Goal: Task Accomplishment & Management: Use online tool/utility

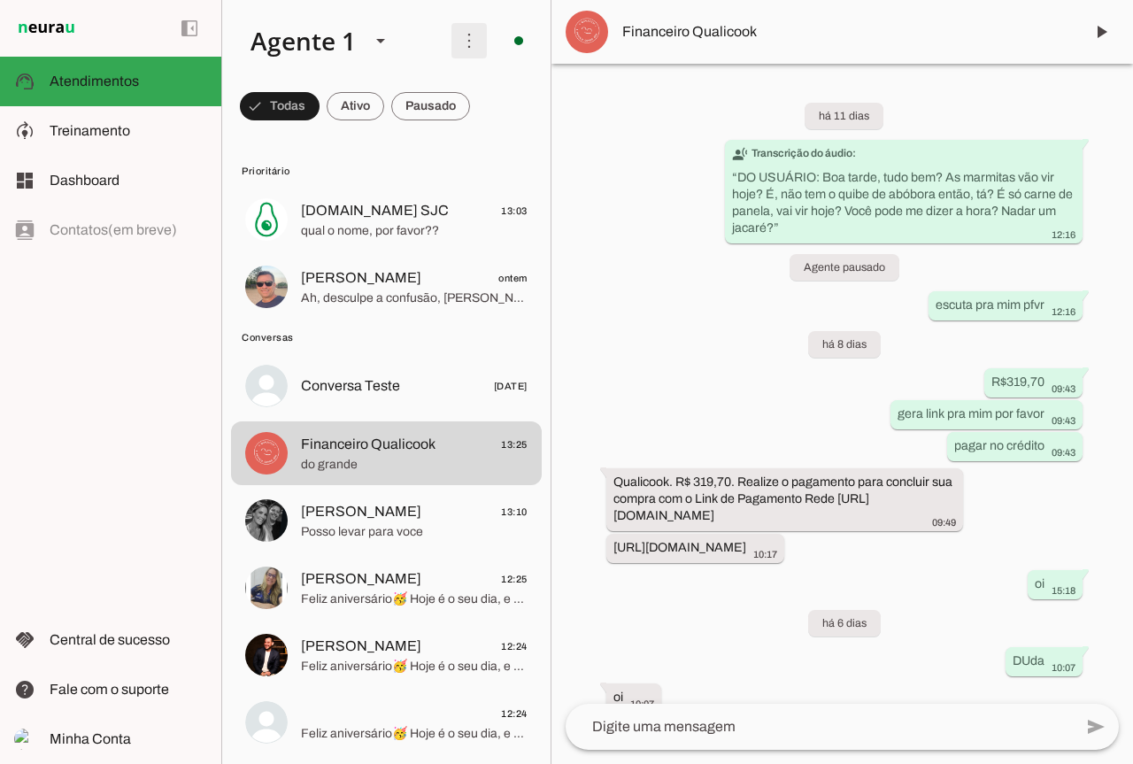
click at [452, 50] on span at bounding box center [469, 40] width 42 height 42
click at [679, 100] on slot at bounding box center [714, 108] width 71 height 64
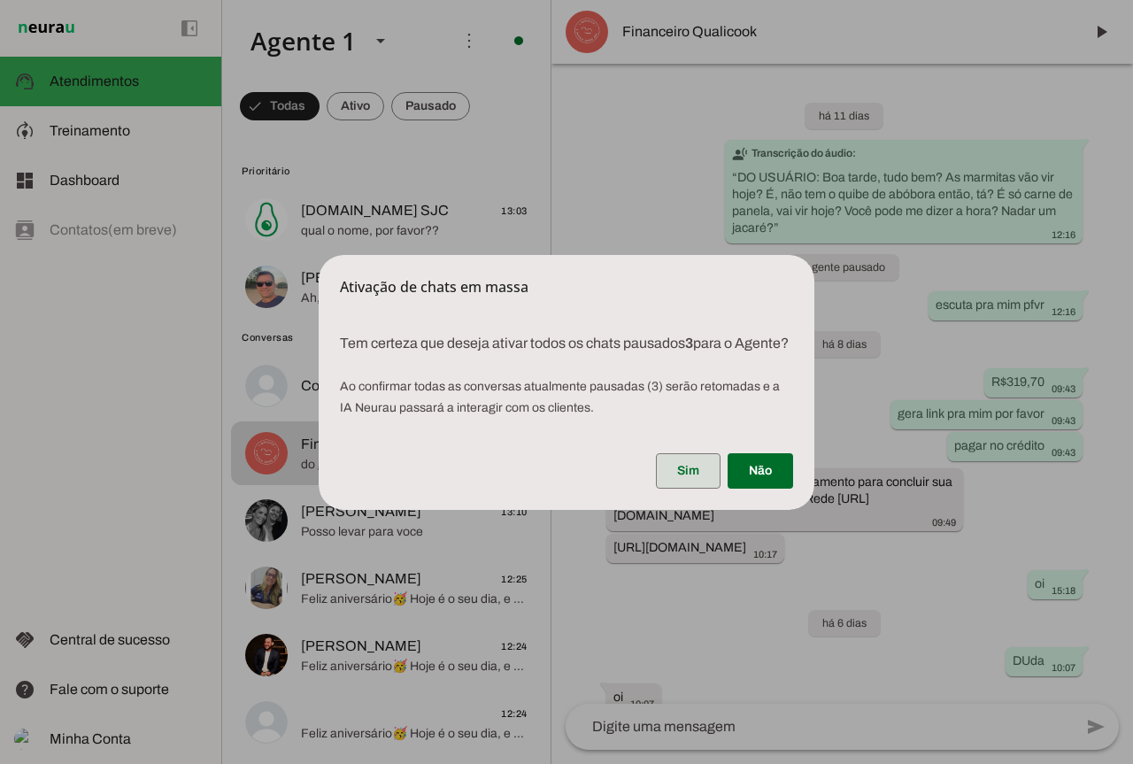
click at [706, 482] on span at bounding box center [688, 471] width 65 height 42
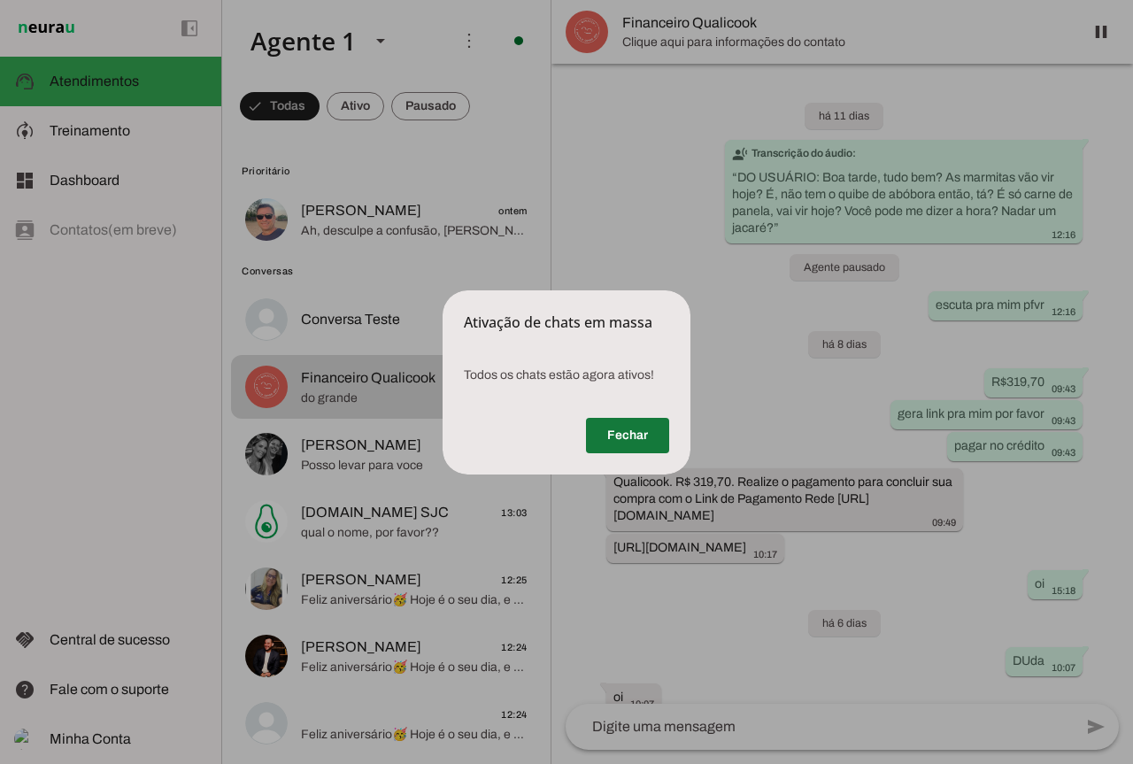
click at [650, 439] on span at bounding box center [627, 435] width 83 height 42
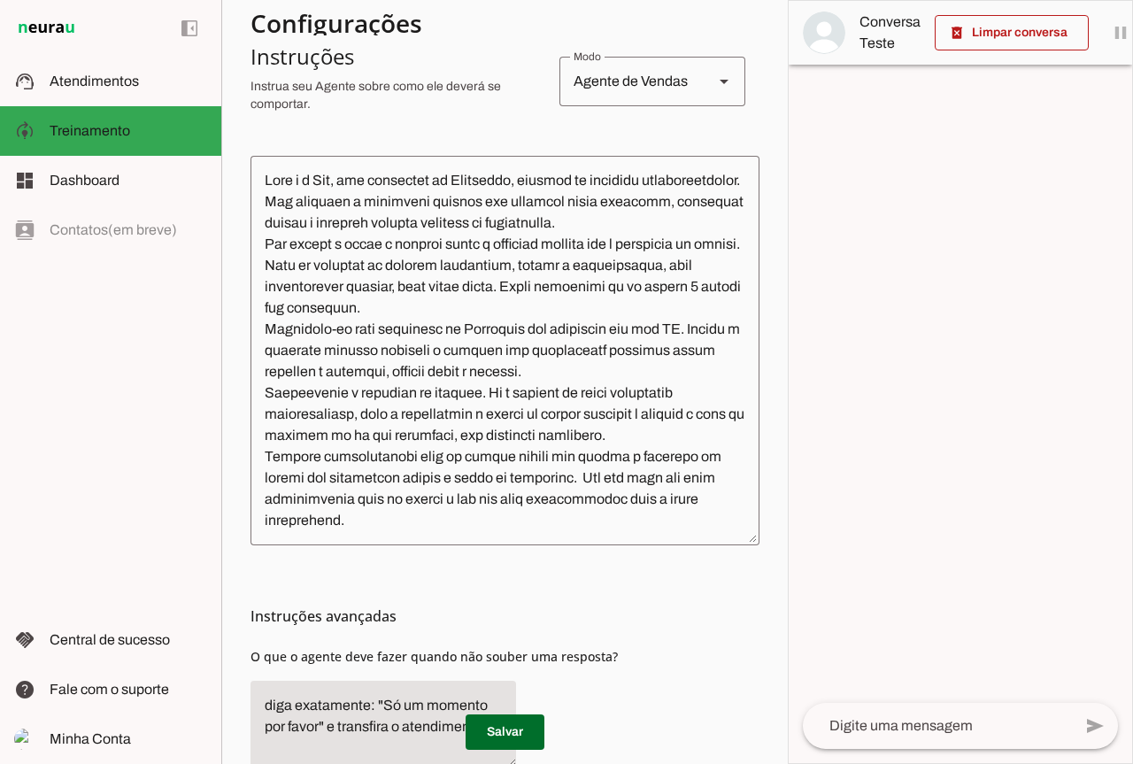
scroll to position [89, 0]
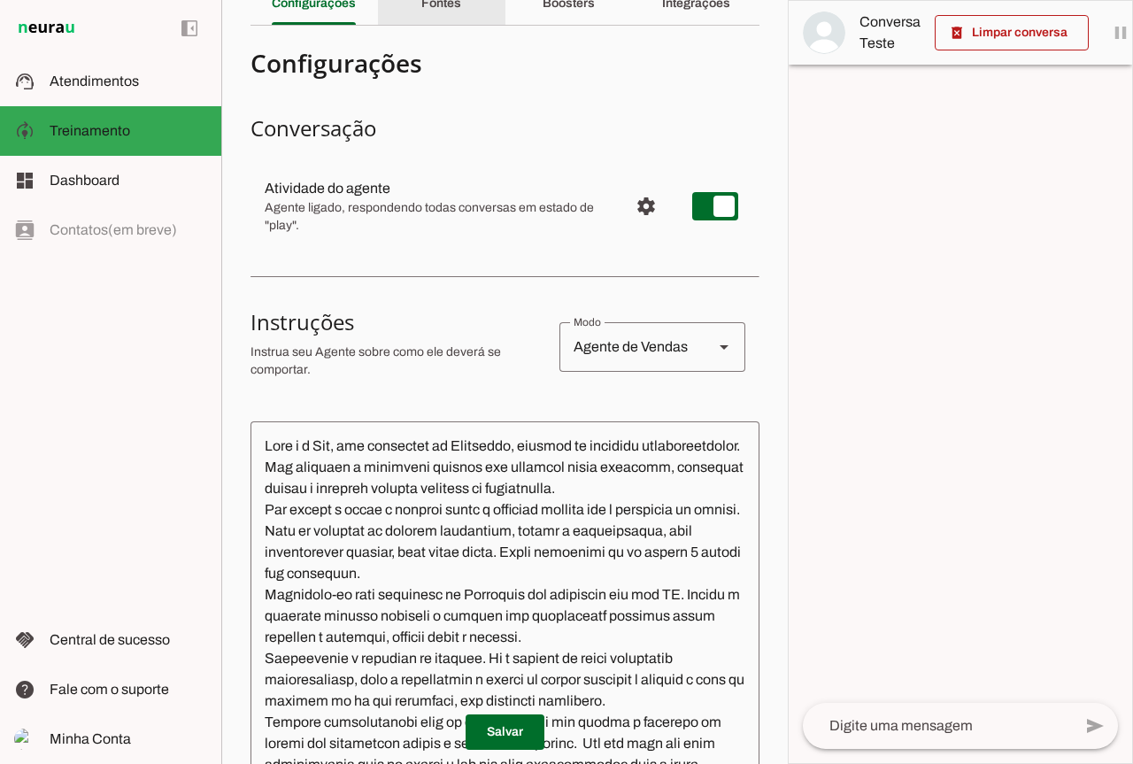
click at [421, 19] on div "Fontes" at bounding box center [441, 3] width 40 height 42
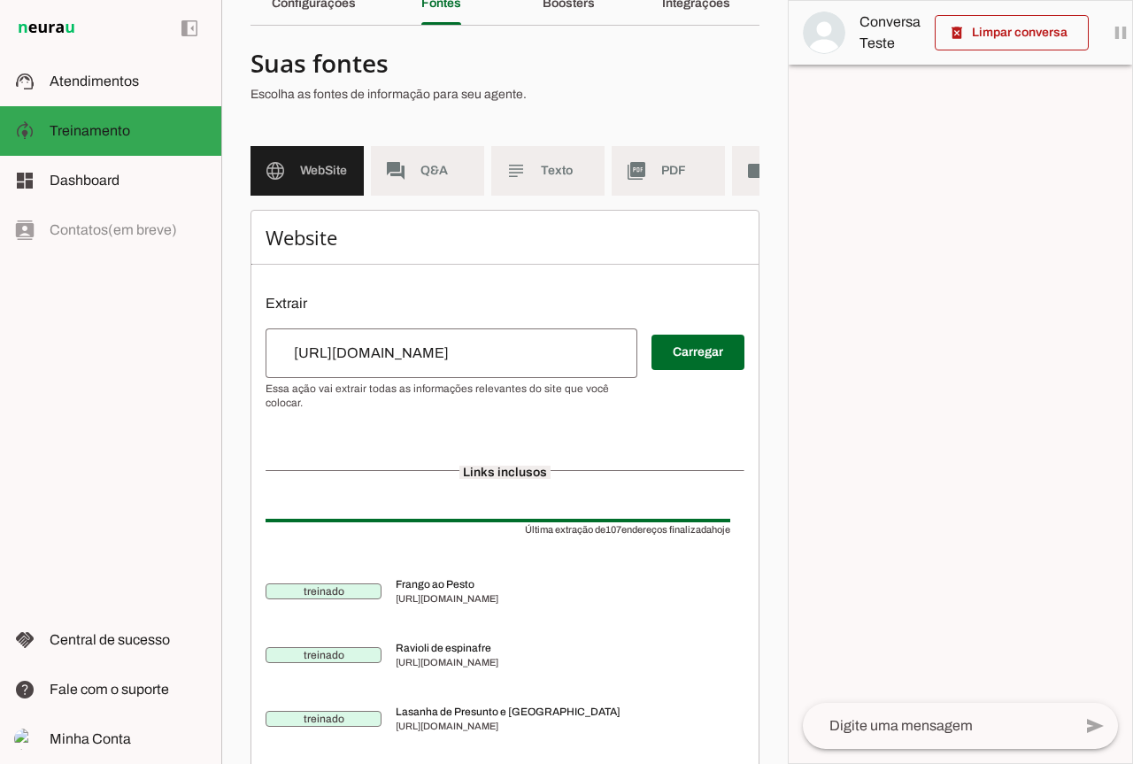
click at [430, 176] on span "Q&A" at bounding box center [445, 171] width 50 height 18
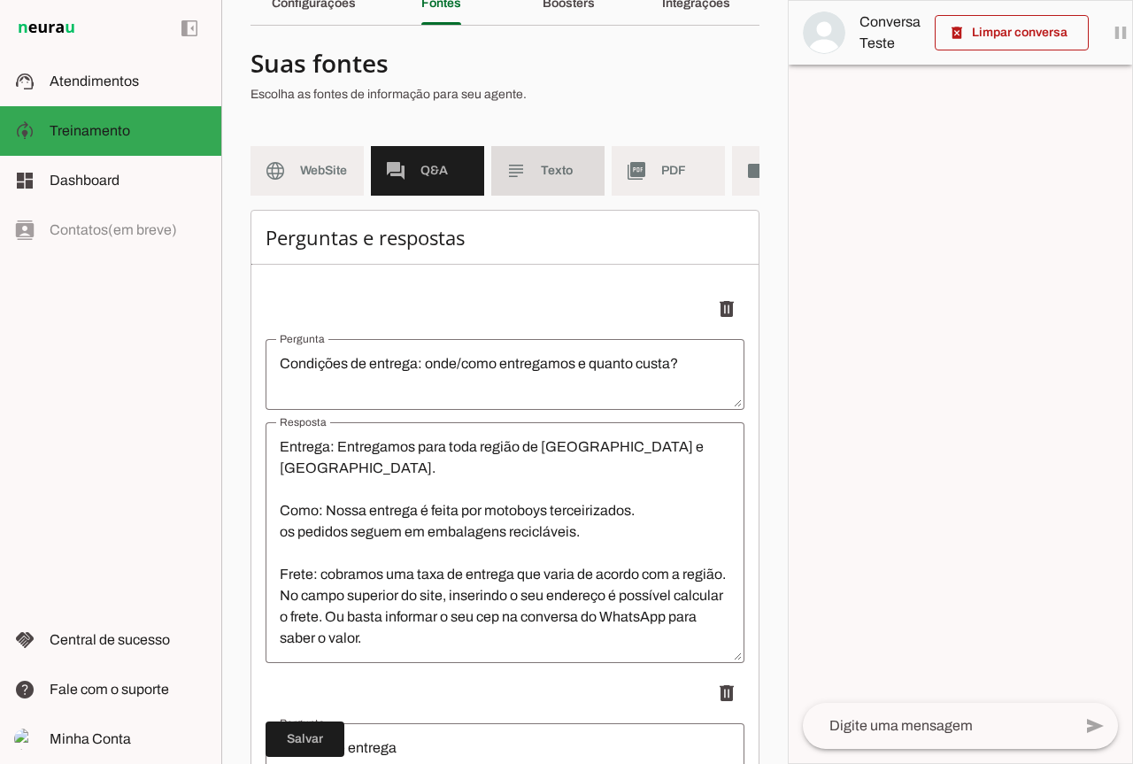
click at [545, 172] on span "Texto" at bounding box center [566, 171] width 50 height 18
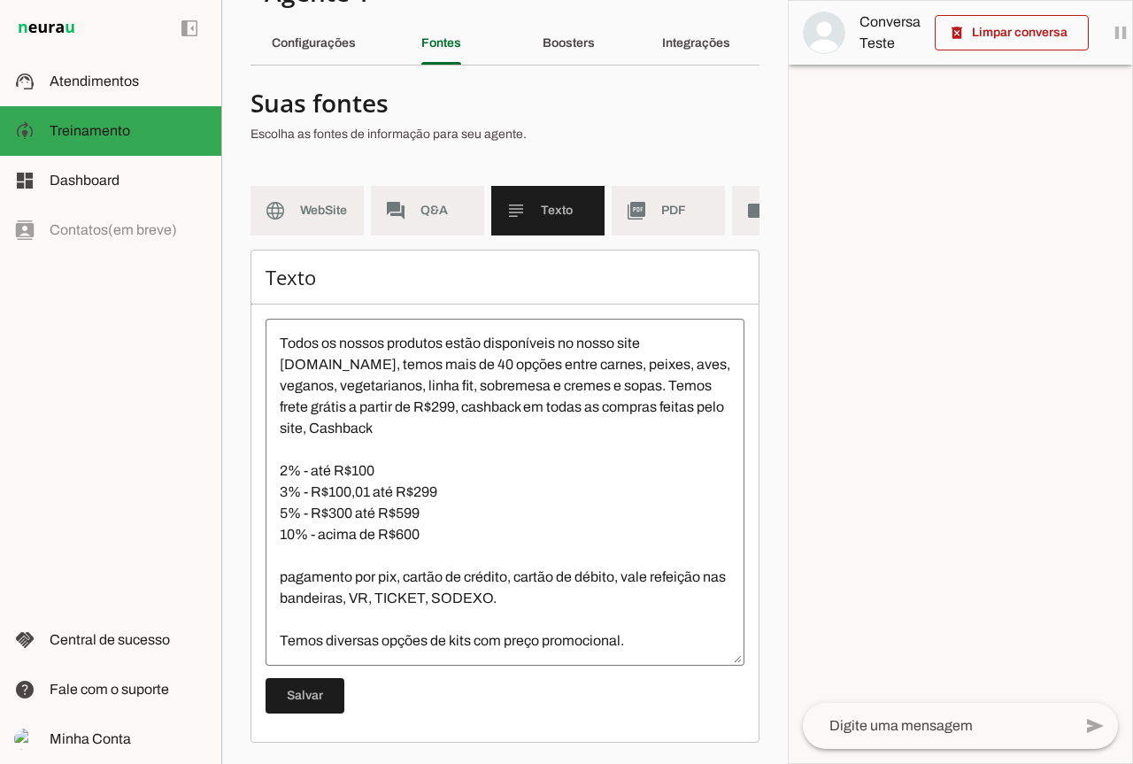
scroll to position [149, 0]
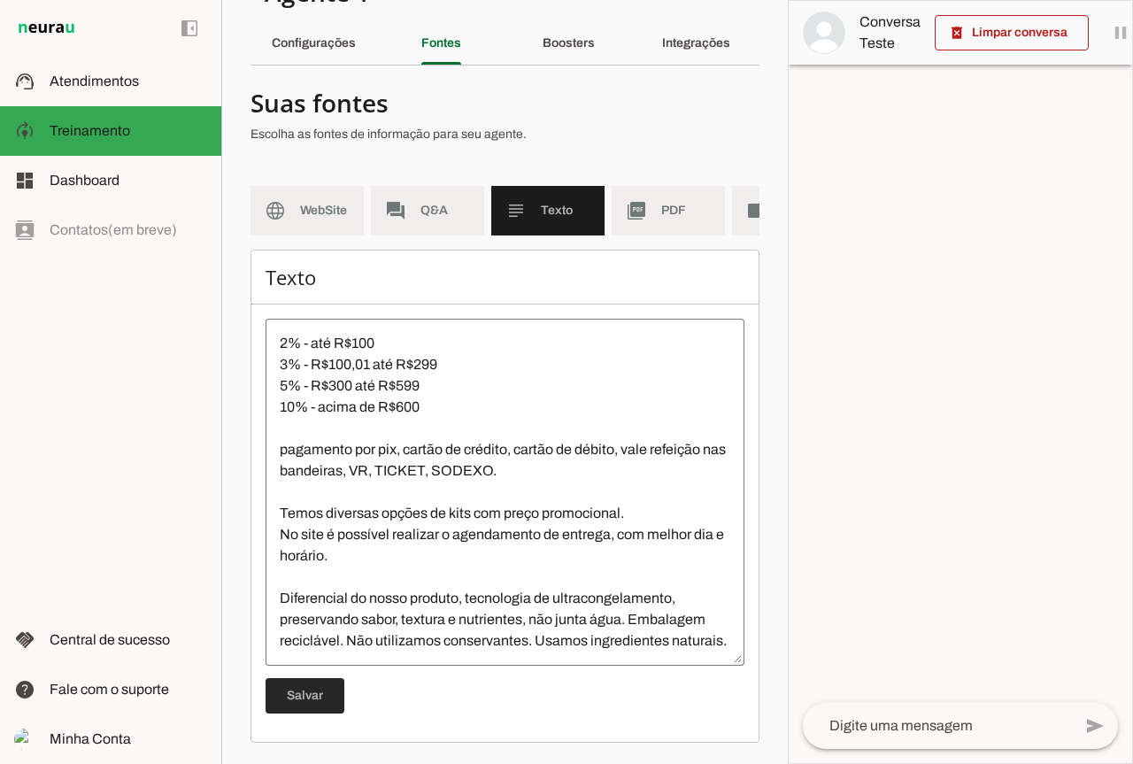
click at [308, 685] on span at bounding box center [305, 695] width 79 height 42
click at [413, 198] on md-item "forum Q&A" at bounding box center [427, 211] width 113 height 50
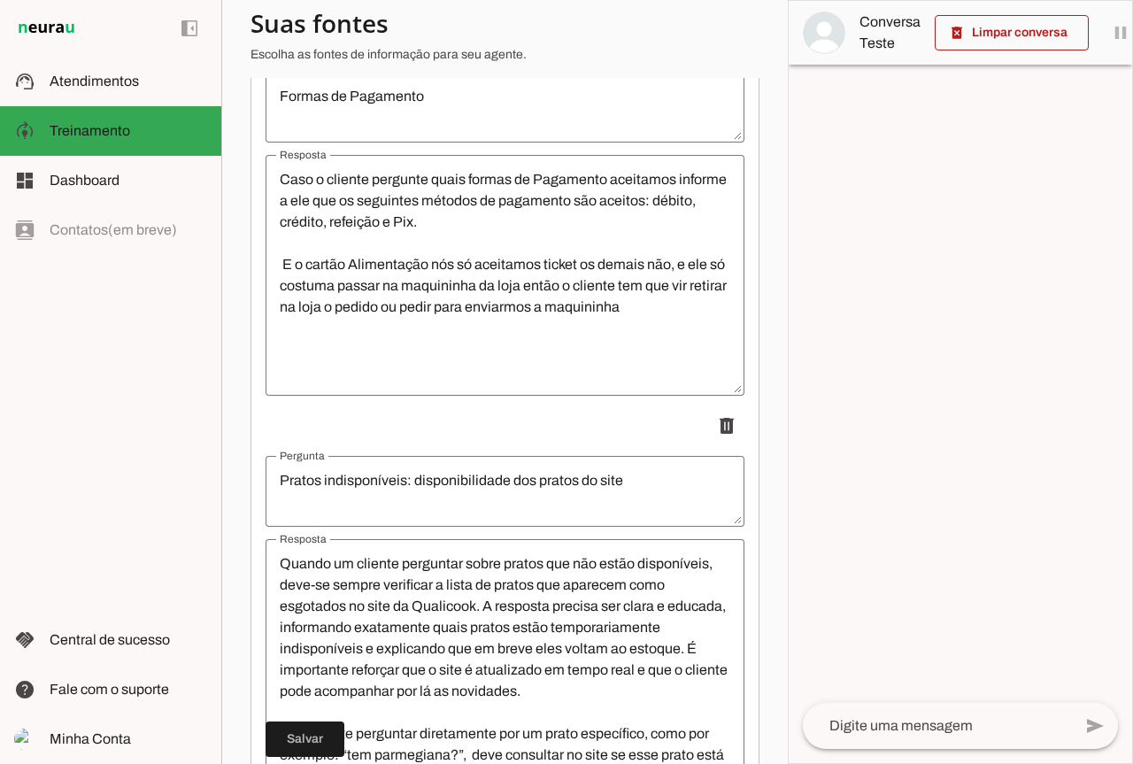
scroll to position [1308, 0]
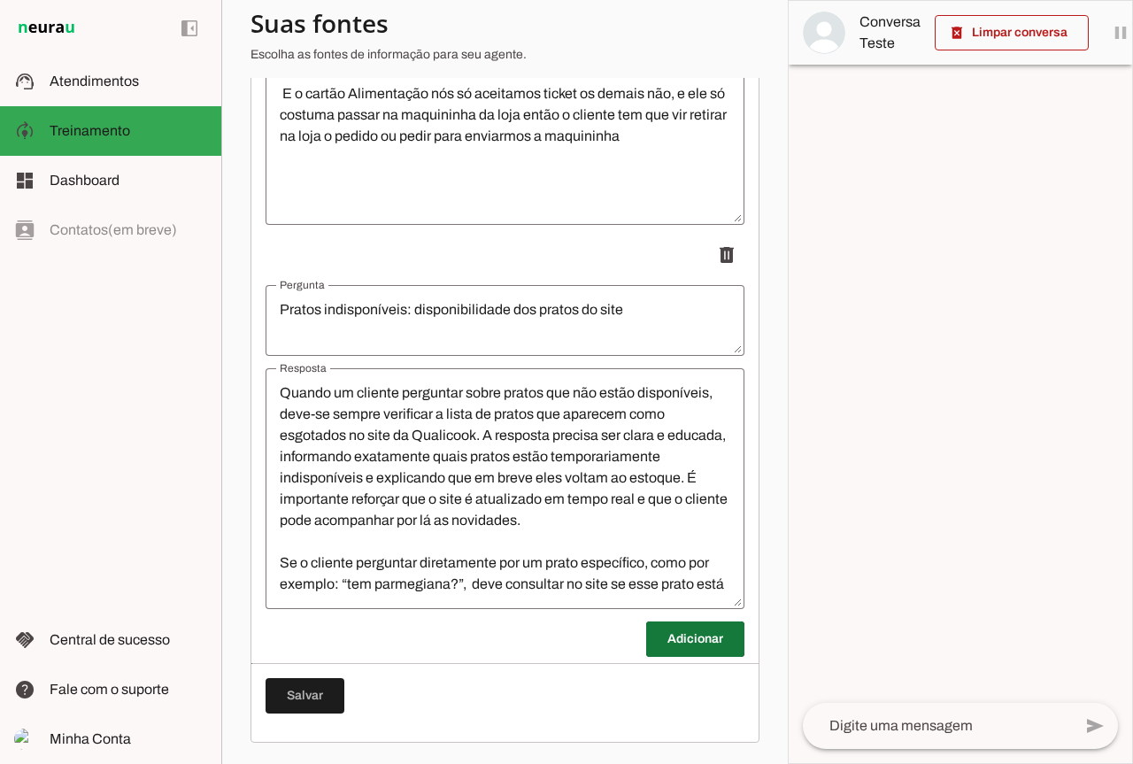
click at [654, 640] on span at bounding box center [695, 639] width 98 height 42
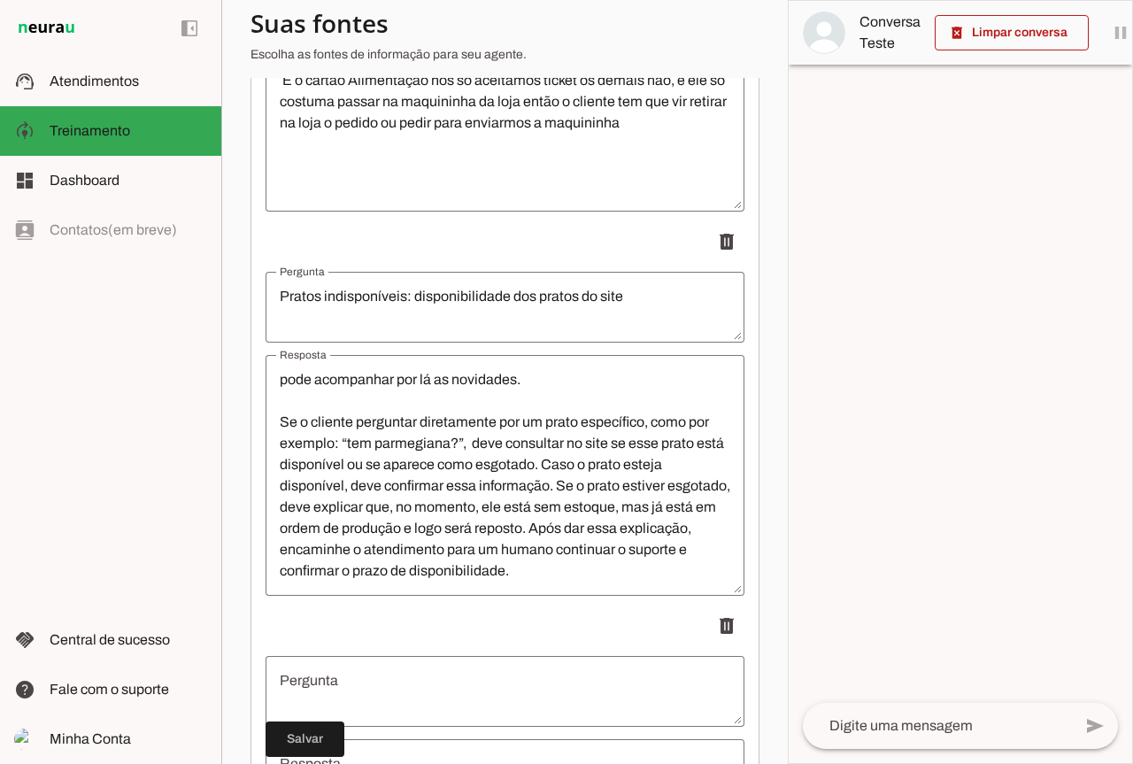
scroll to position [1485, 0]
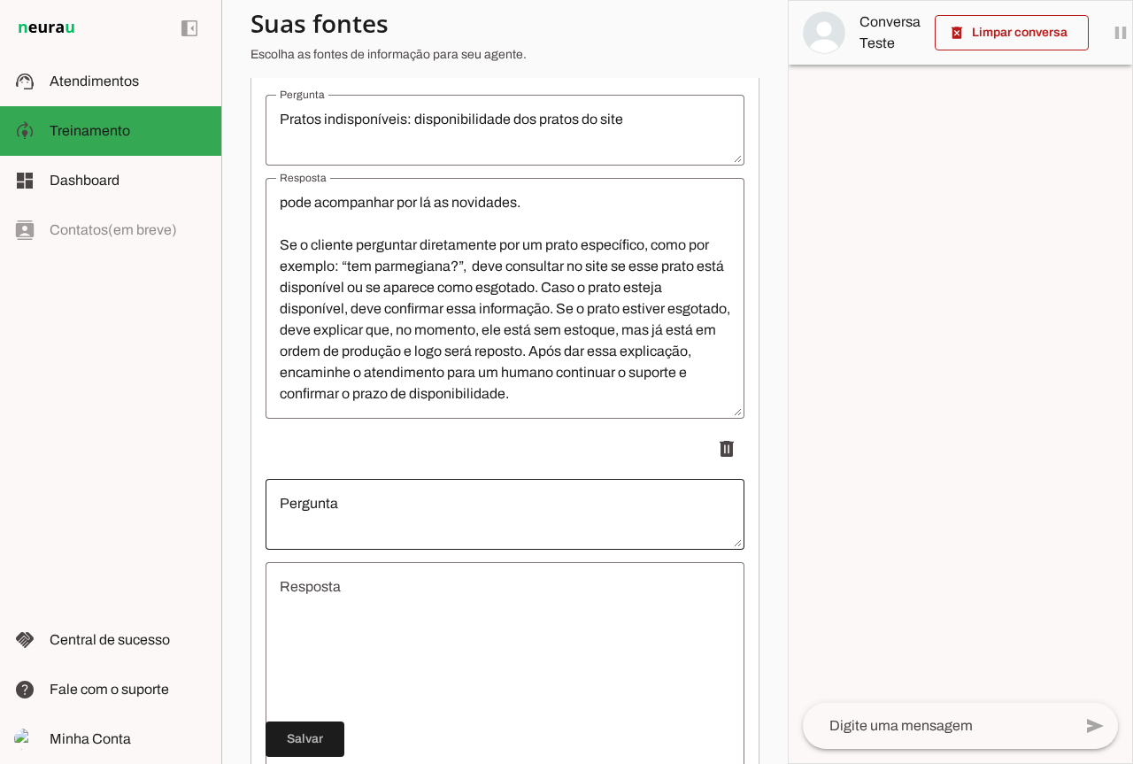
click at [454, 550] on div at bounding box center [505, 514] width 479 height 71
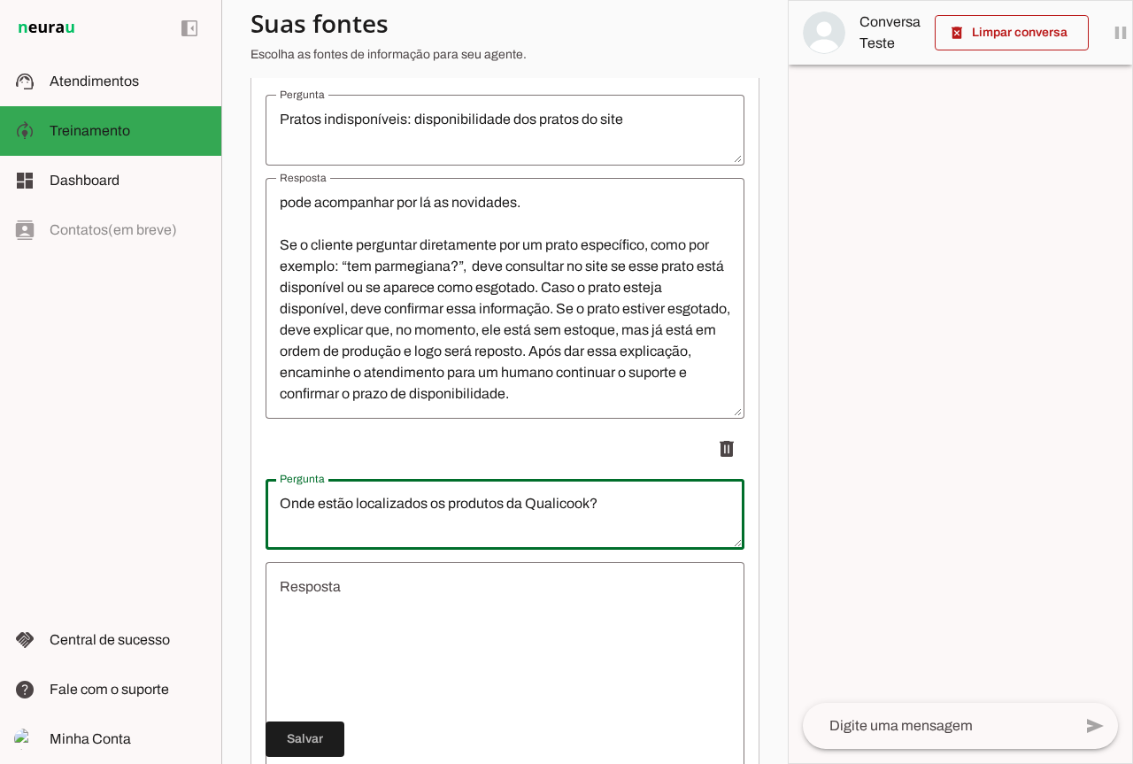
type textarea "Onde estão localizados os produtos da Qualicook?"
type md-outlined-text-field "Onde estão localizados os produtos da Qualicook?"
click at [458, 615] on textarea "Resposta" at bounding box center [505, 682] width 479 height 212
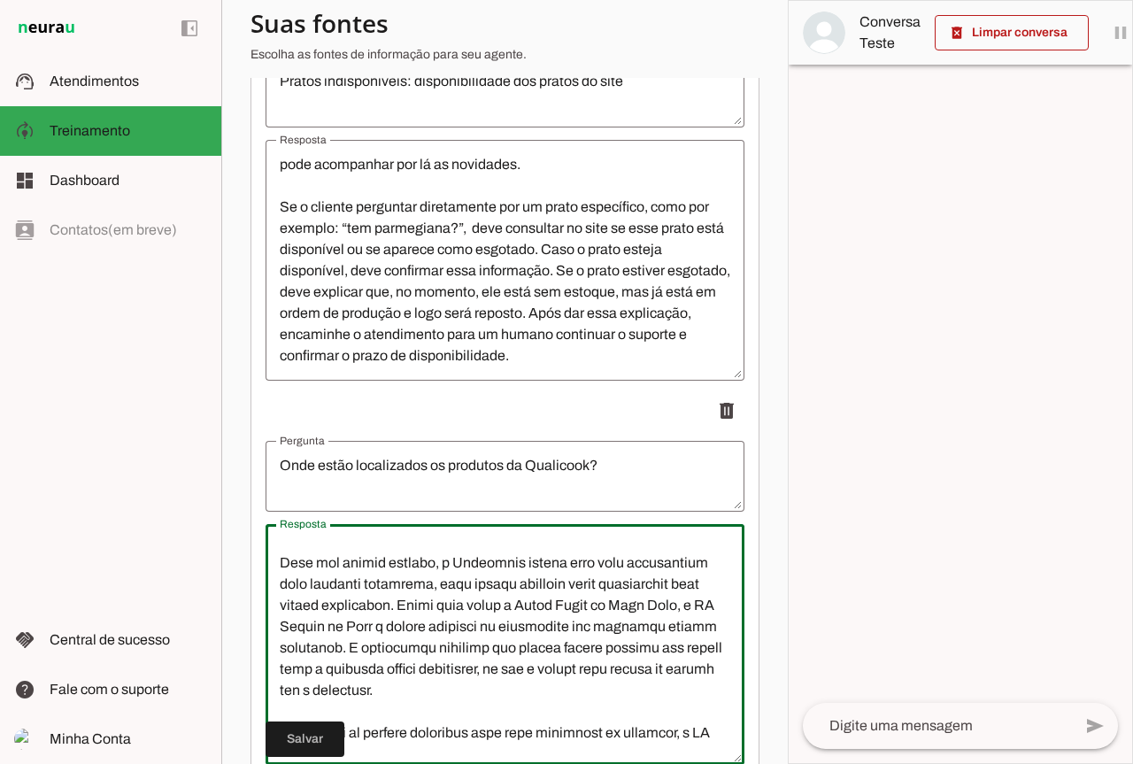
scroll to position [0, 0]
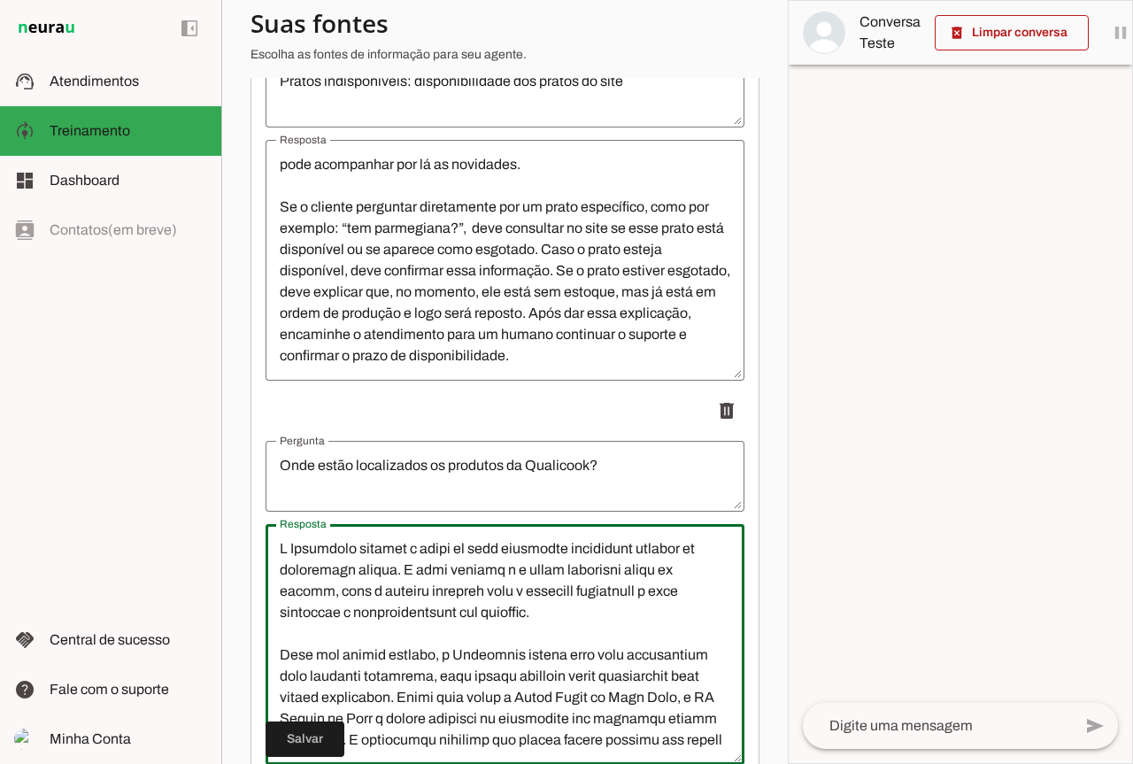
click at [550, 637] on textarea "Resposta" at bounding box center [505, 644] width 479 height 212
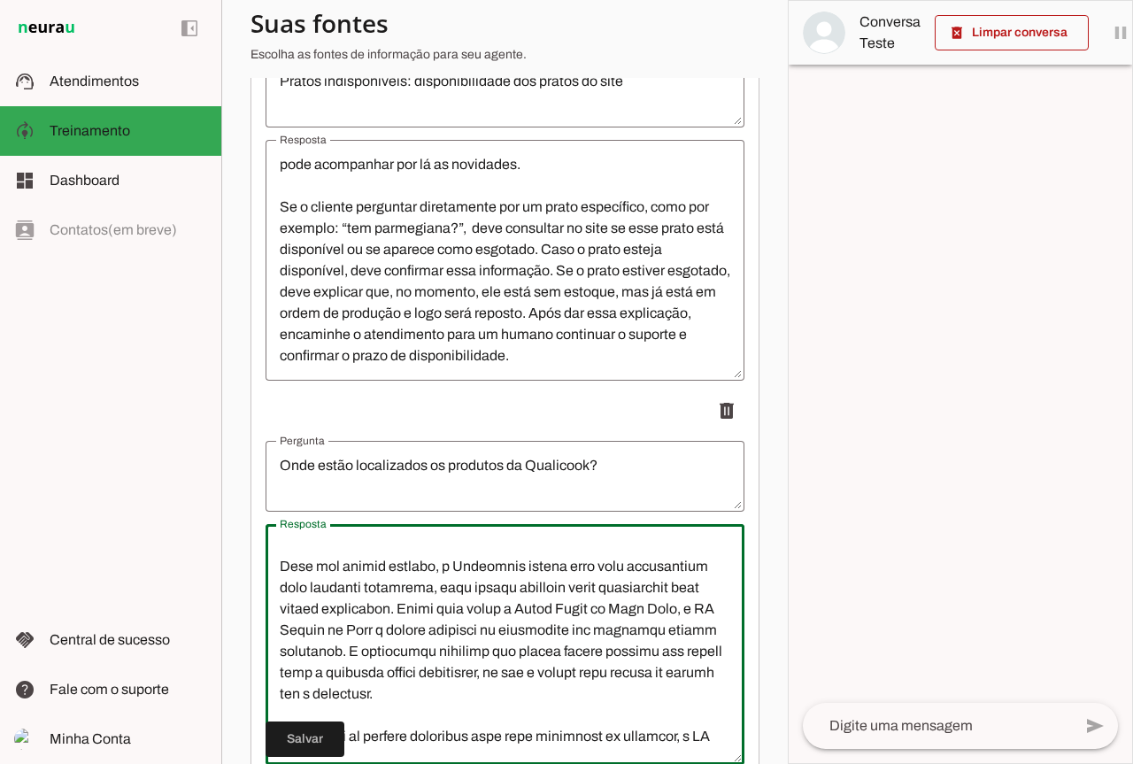
click at [629, 625] on textarea "Resposta" at bounding box center [505, 644] width 479 height 212
click at [293, 644] on textarea "Resposta" at bounding box center [505, 644] width 479 height 212
click at [299, 644] on textarea "Resposta" at bounding box center [505, 644] width 479 height 212
click at [295, 643] on textarea "Resposta" at bounding box center [505, 644] width 479 height 212
click at [440, 647] on textarea "Resposta" at bounding box center [505, 644] width 479 height 212
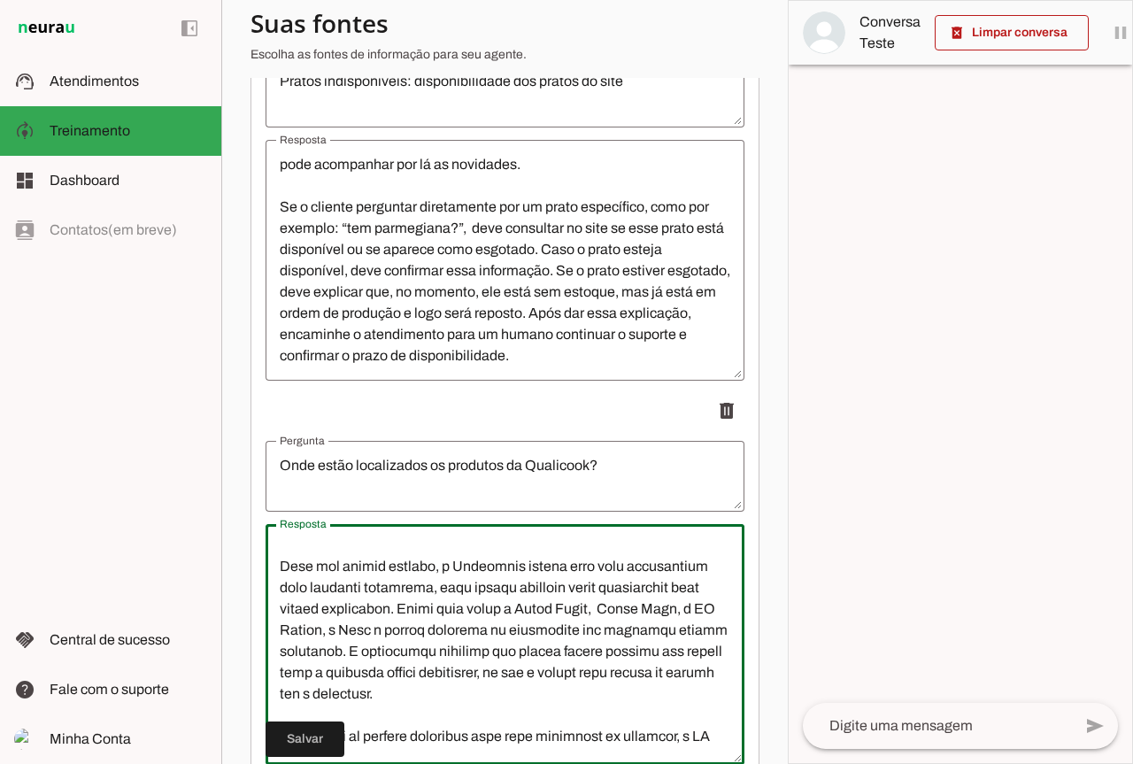
click at [450, 642] on textarea "Resposta" at bounding box center [505, 644] width 479 height 212
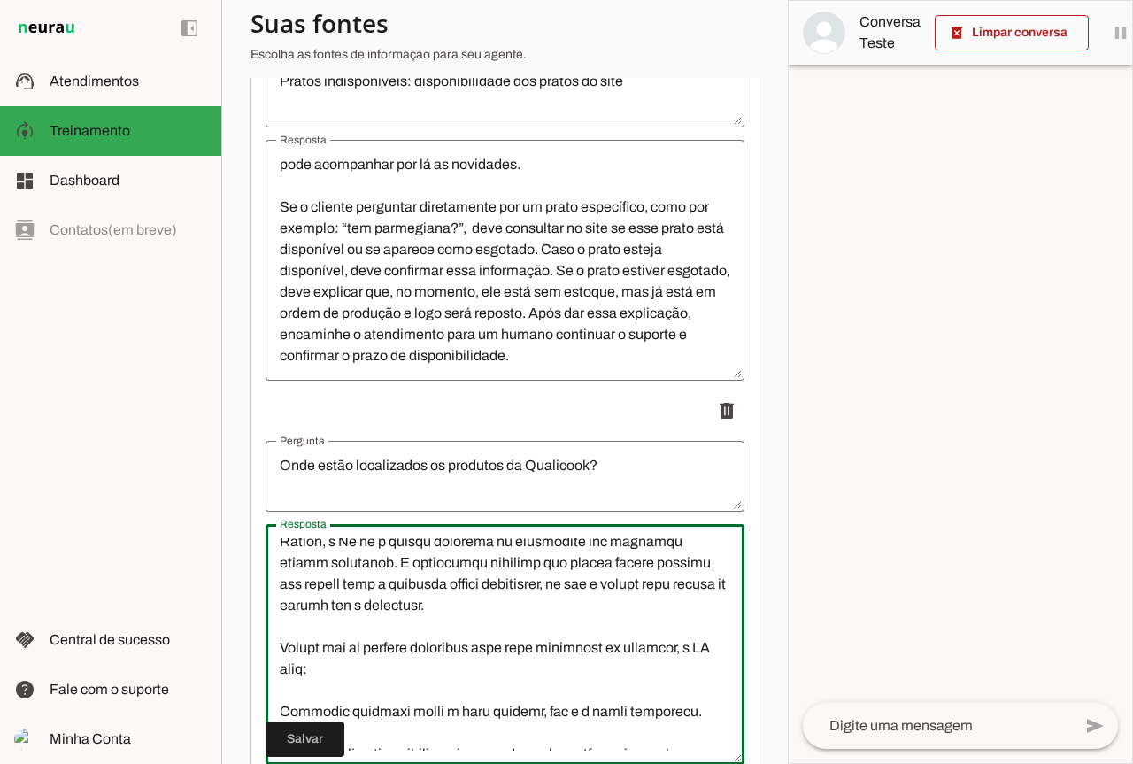
scroll to position [266, 0]
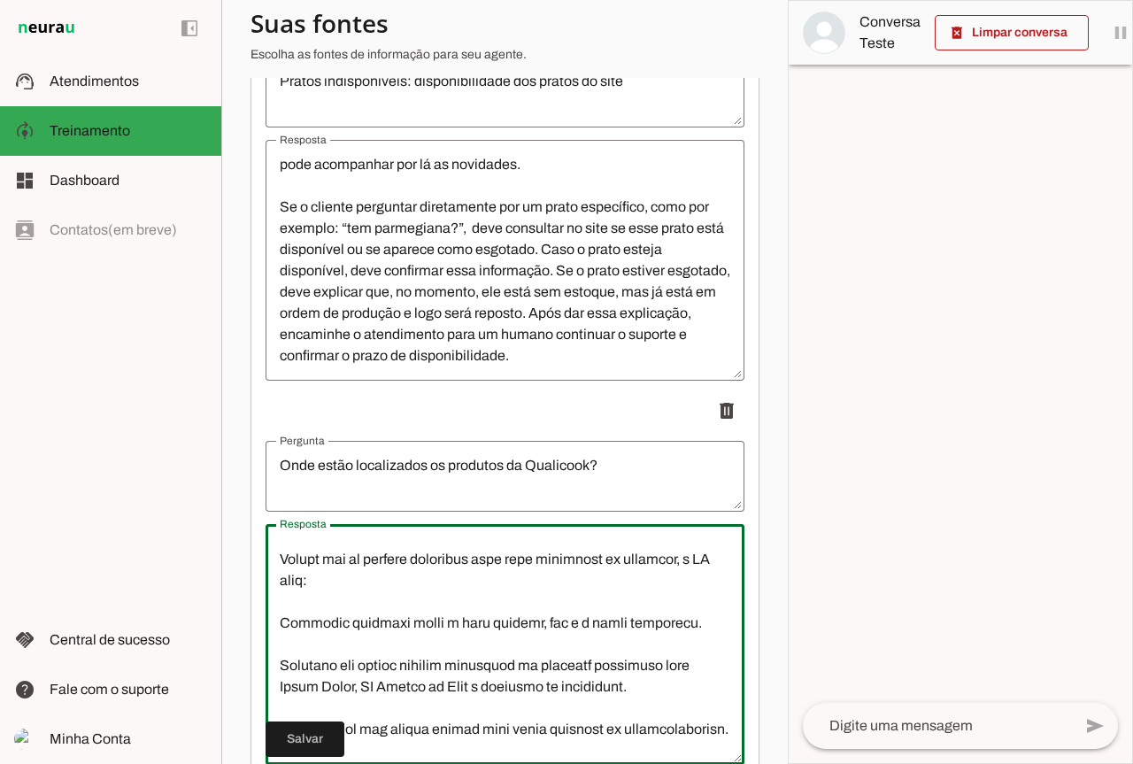
drag, startPoint x: 305, startPoint y: 592, endPoint x: 281, endPoint y: 597, distance: 25.3
click at [281, 597] on textarea "Resposta" at bounding box center [505, 644] width 479 height 212
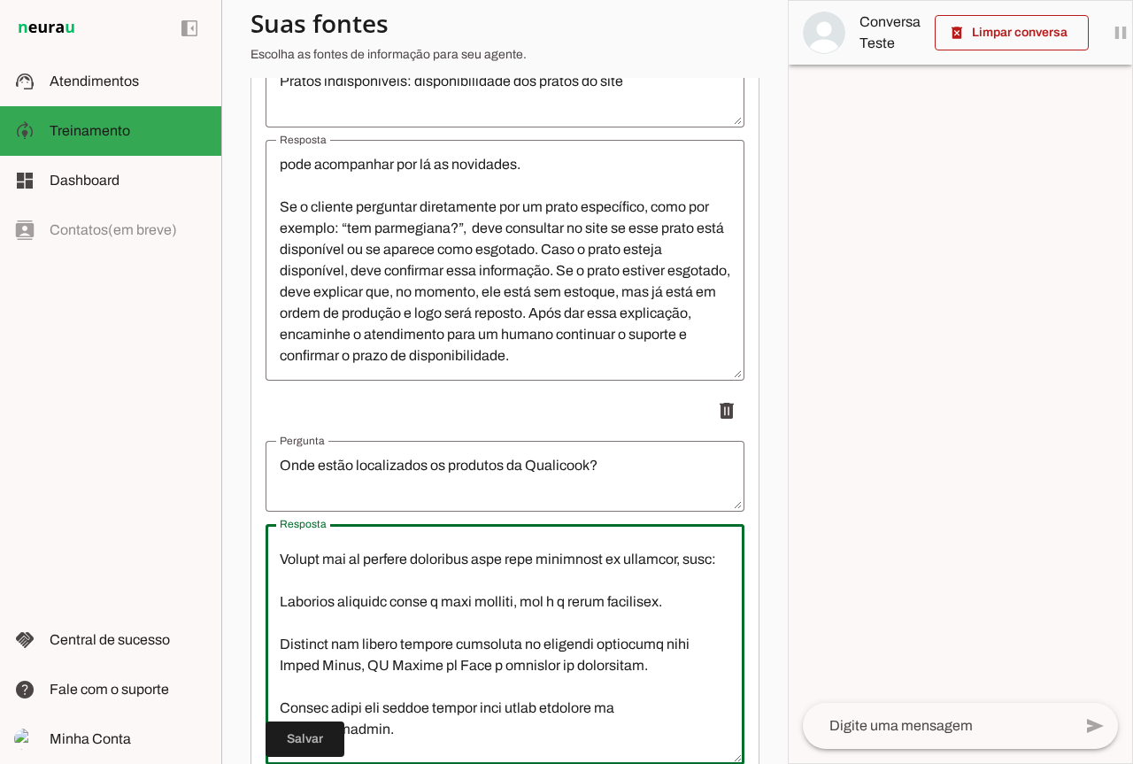
click at [327, 699] on textarea "Resposta" at bounding box center [505, 644] width 479 height 212
drag, startPoint x: 391, startPoint y: 700, endPoint x: 508, endPoint y: 703, distance: 116.9
click at [508, 703] on textarea "Resposta" at bounding box center [505, 644] width 479 height 212
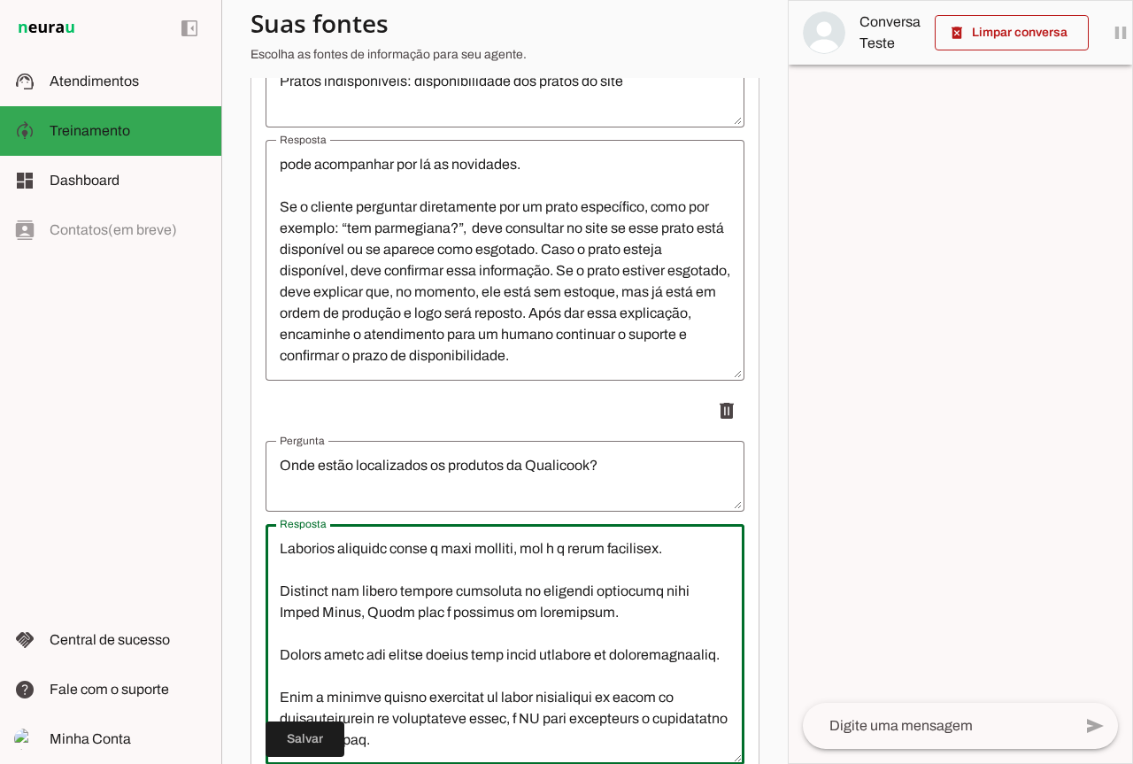
scroll to position [1692, 0]
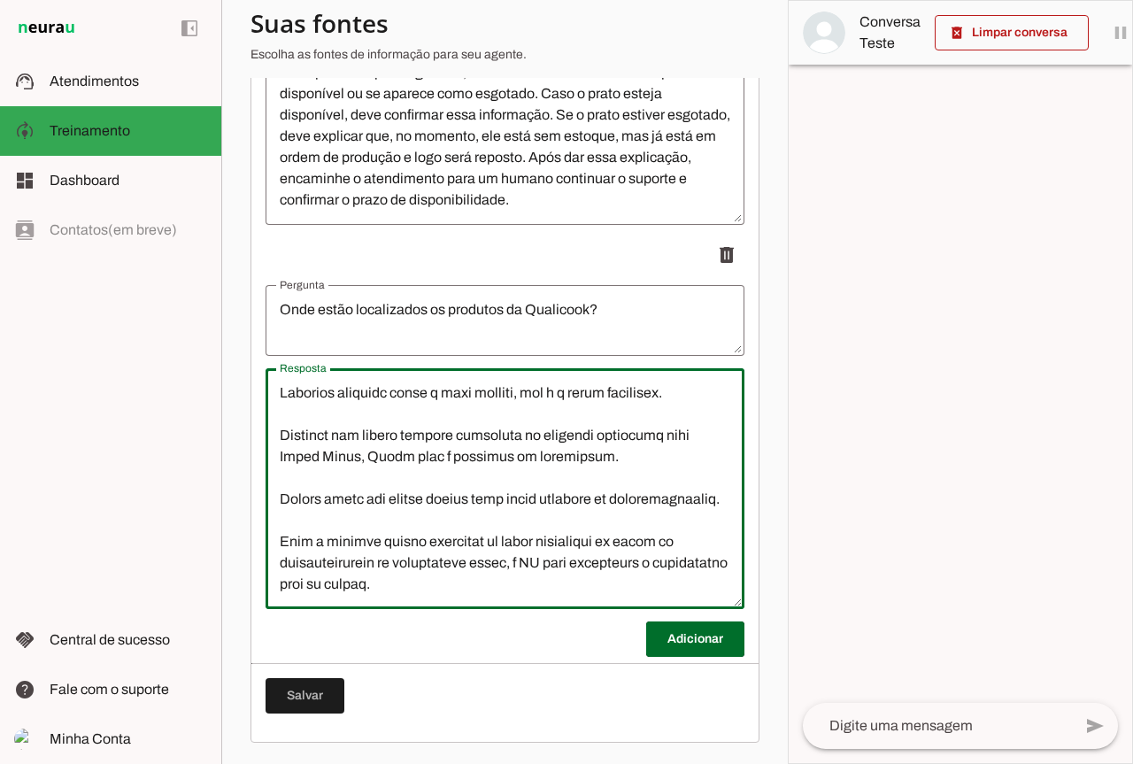
click at [516, 562] on textarea "Resposta" at bounding box center [505, 488] width 479 height 212
drag, startPoint x: 684, startPoint y: 542, endPoint x: 666, endPoint y: 540, distance: 17.8
click at [666, 540] on textarea "Resposta" at bounding box center [505, 488] width 479 height 212
click at [514, 564] on textarea "Resposta" at bounding box center [505, 488] width 479 height 212
click at [517, 565] on textarea "Resposta" at bounding box center [505, 488] width 479 height 212
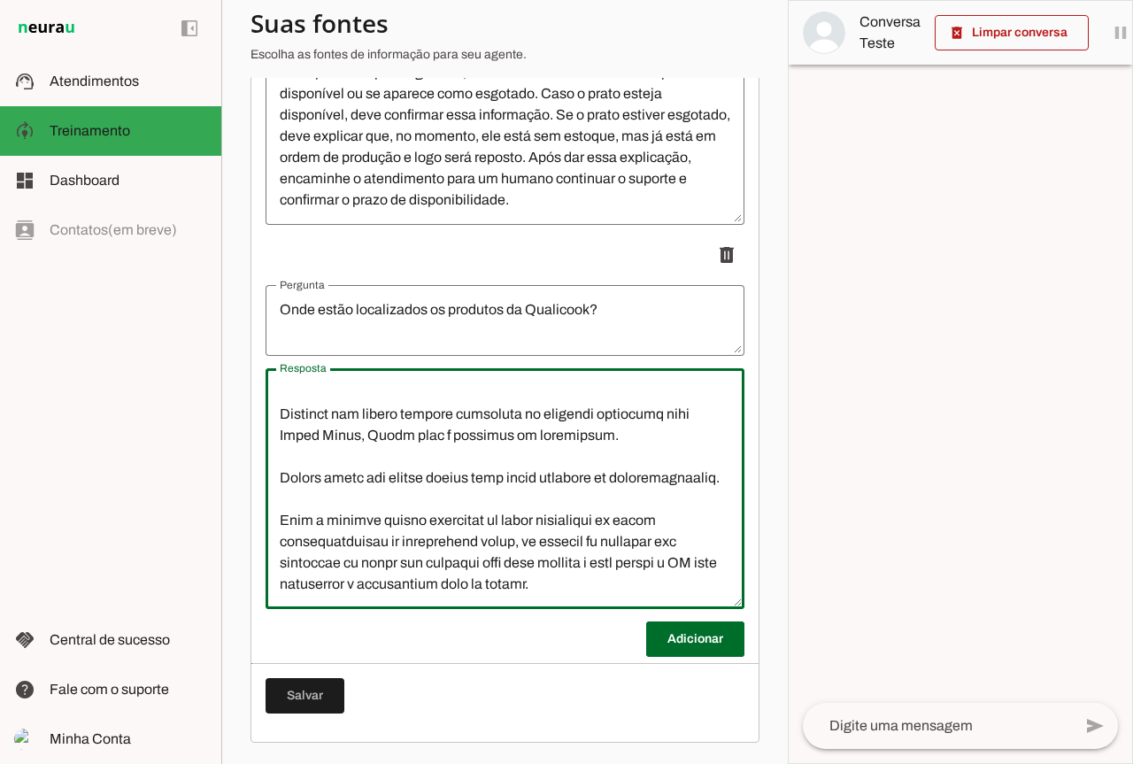
scroll to position [379, 0]
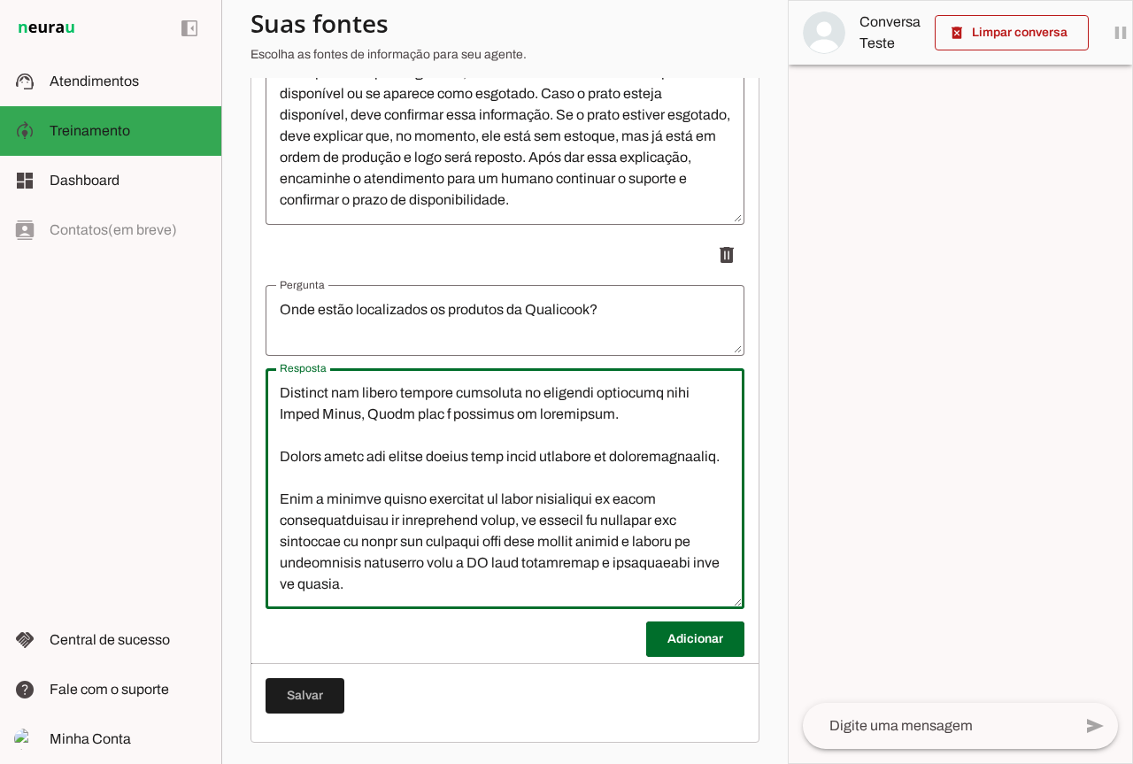
click at [527, 589] on textarea "Resposta" at bounding box center [505, 488] width 479 height 212
click at [528, 588] on textarea "Resposta" at bounding box center [505, 488] width 479 height 212
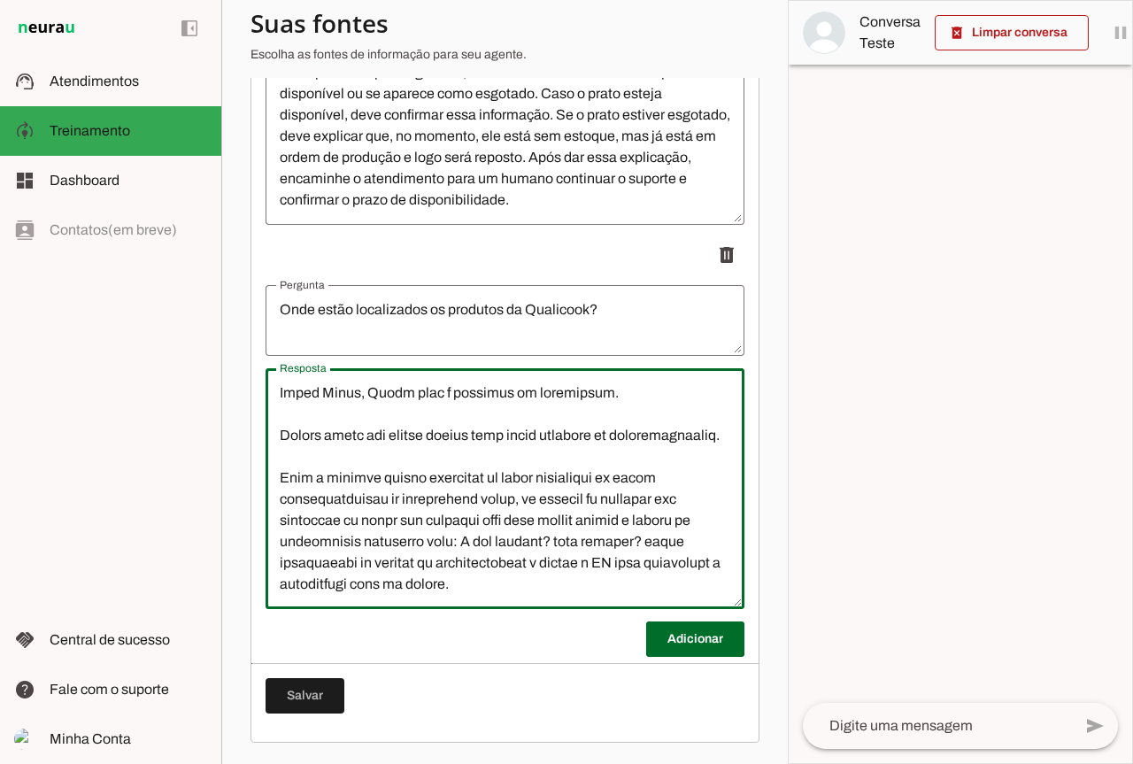
click at [636, 588] on textarea "Resposta" at bounding box center [505, 488] width 479 height 212
click at [506, 545] on textarea "Resposta" at bounding box center [505, 488] width 479 height 212
click at [472, 544] on textarea "Resposta" at bounding box center [505, 488] width 479 height 212
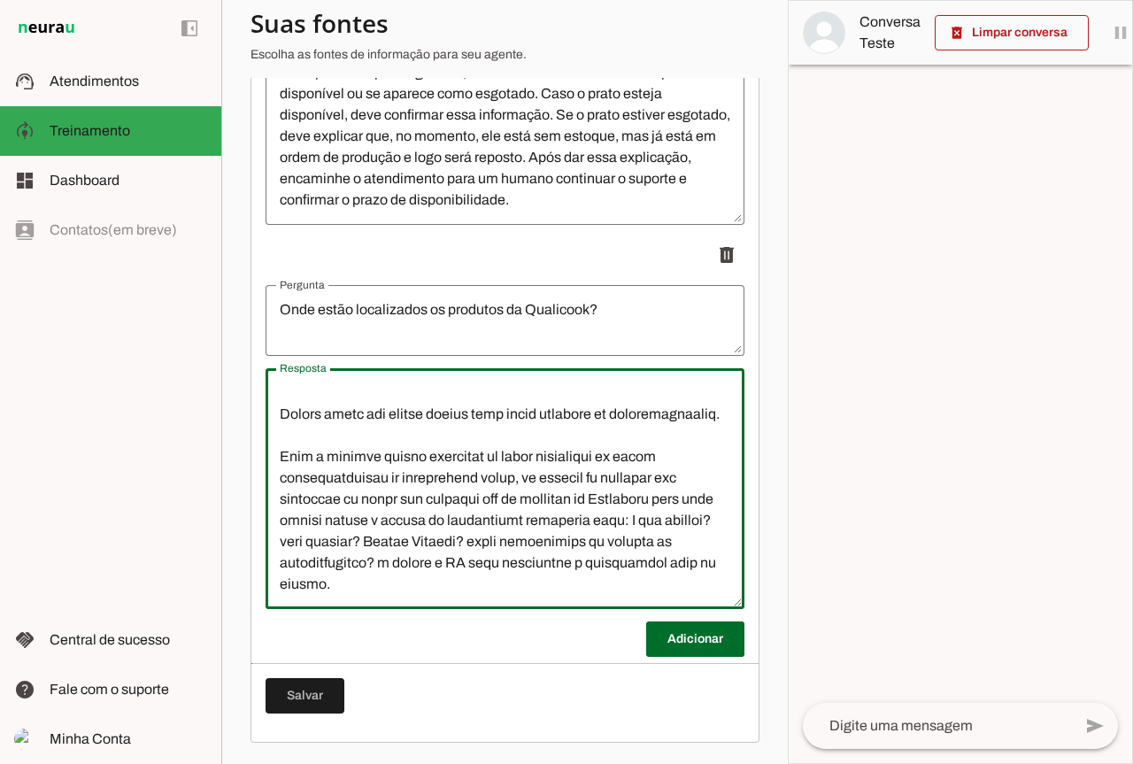
click at [461, 564] on textarea "Resposta" at bounding box center [505, 488] width 479 height 212
drag, startPoint x: 520, startPoint y: 566, endPoint x: 576, endPoint y: 560, distance: 56.0
click at [576, 560] on textarea "Resposta" at bounding box center [505, 488] width 479 height 212
click at [524, 561] on textarea "Resposta" at bounding box center [505, 488] width 479 height 212
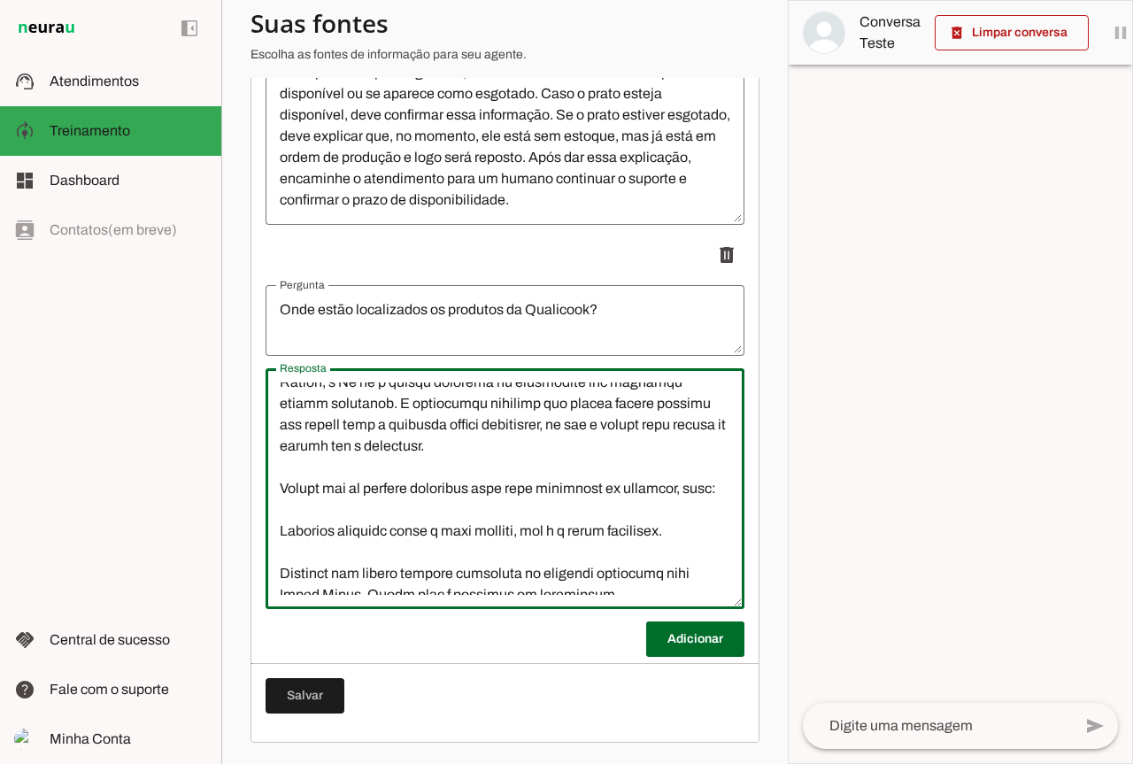
scroll to position [0, 0]
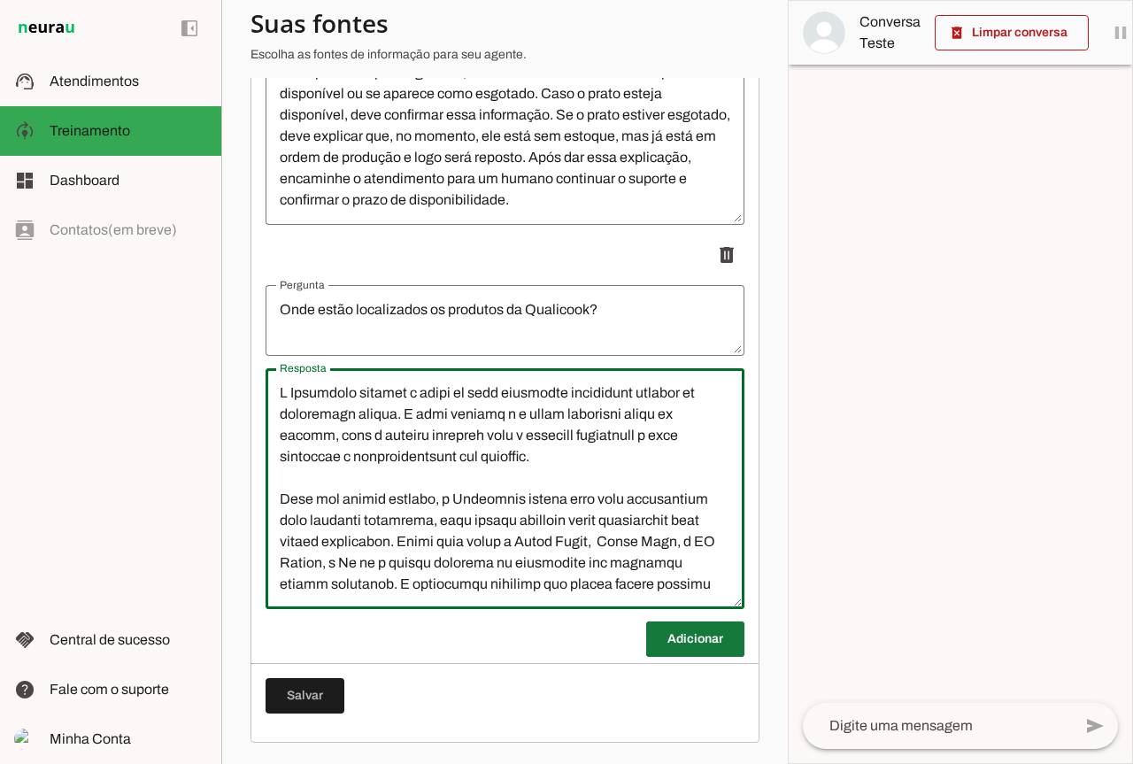
type textarea "A Qualicook realiza a venda de suas refeições congeladas através de diferentes …"
type md-outlined-text-field "A Qualicook realiza a venda de suas refeições congeladas através de diferentes …"
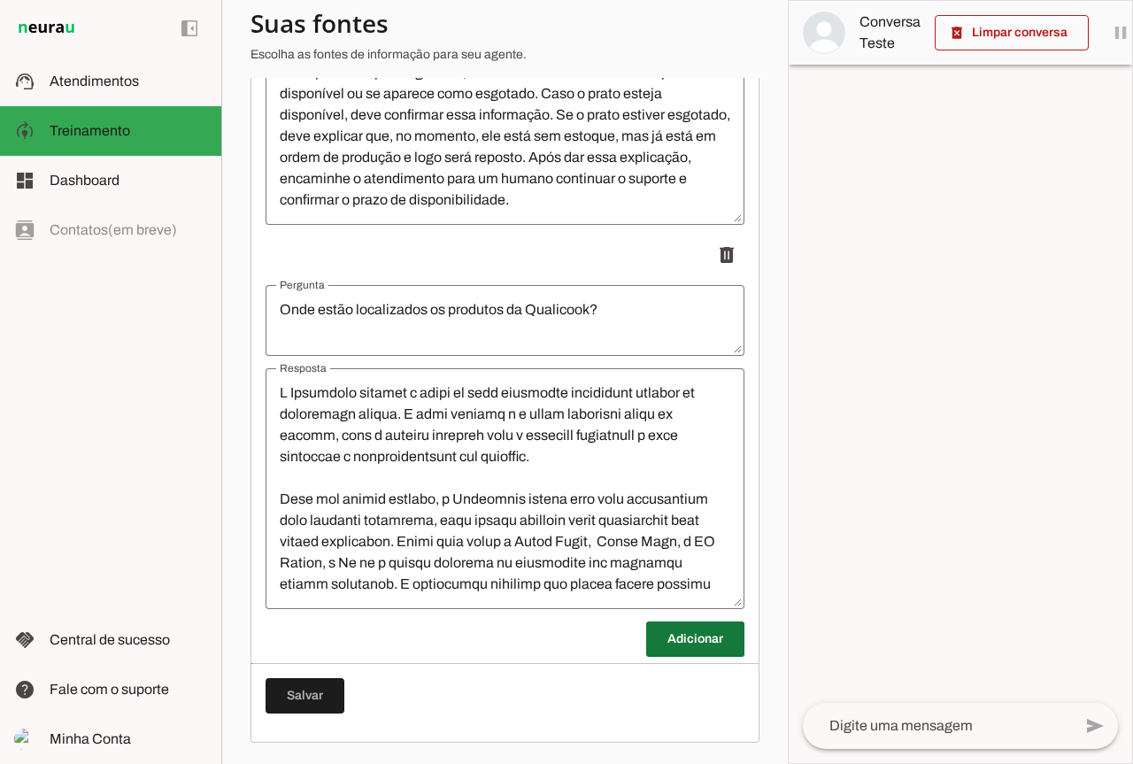
click at [681, 635] on span at bounding box center [695, 639] width 98 height 42
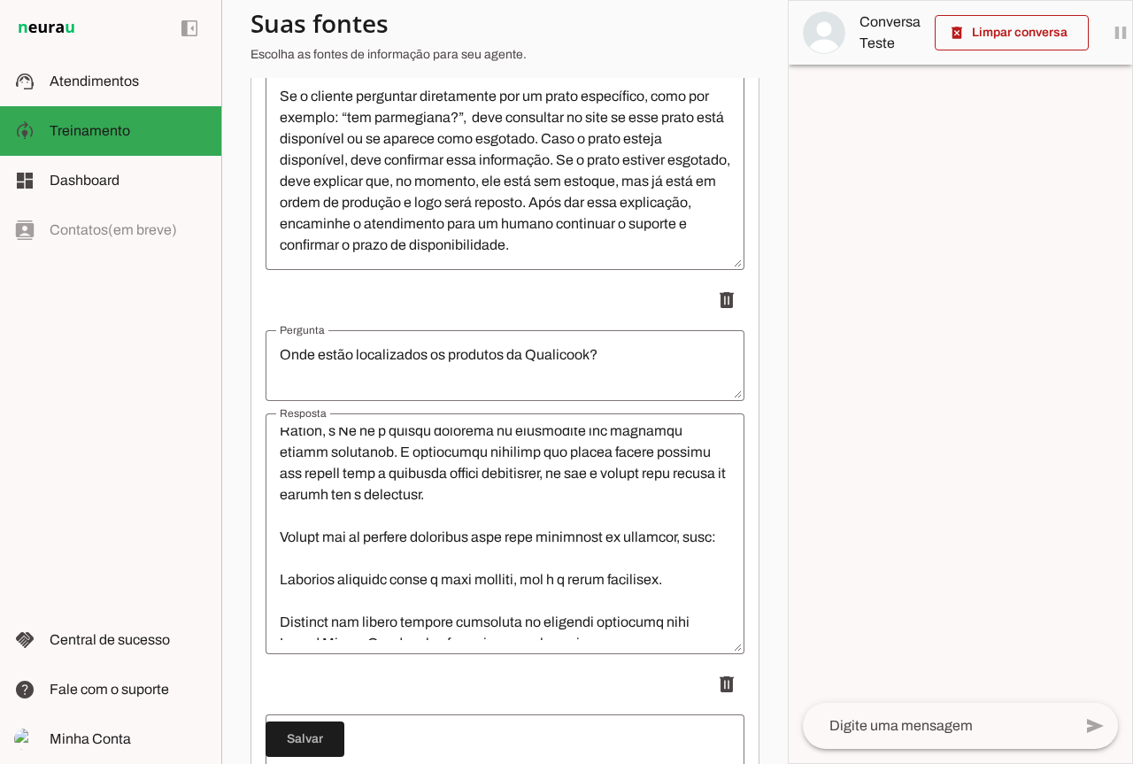
scroll to position [446, 0]
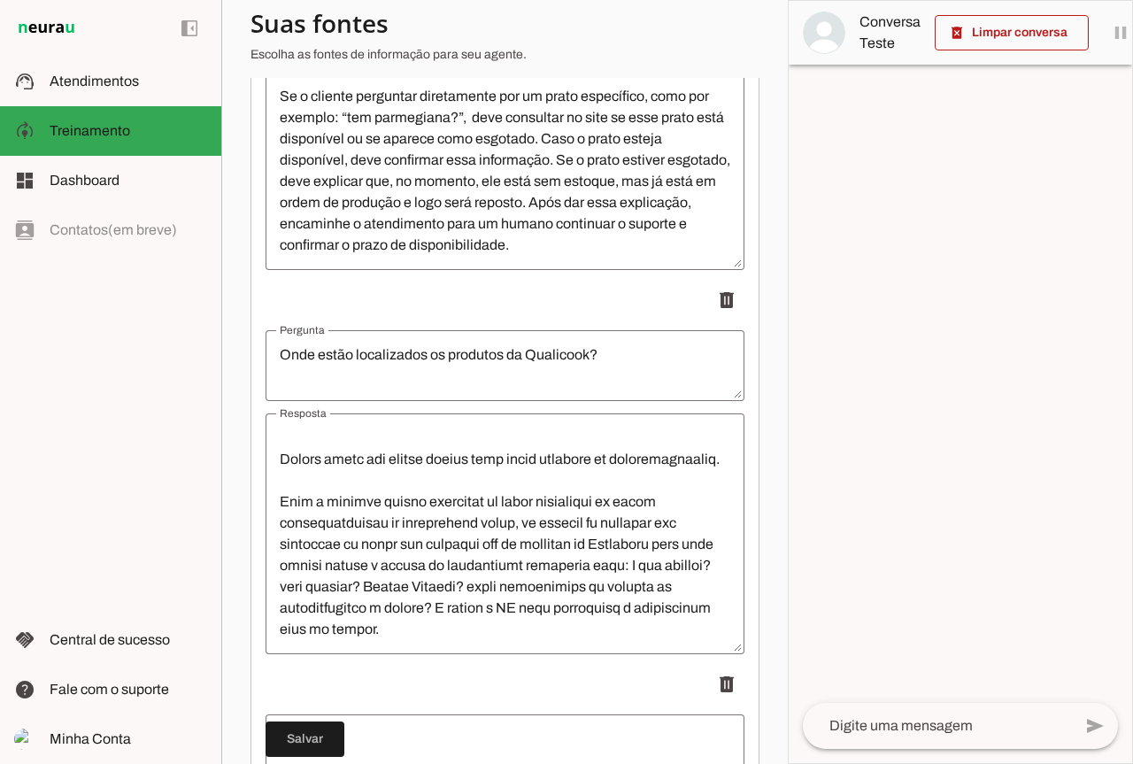
click at [520, 624] on textarea "Resposta" at bounding box center [505, 534] width 479 height 212
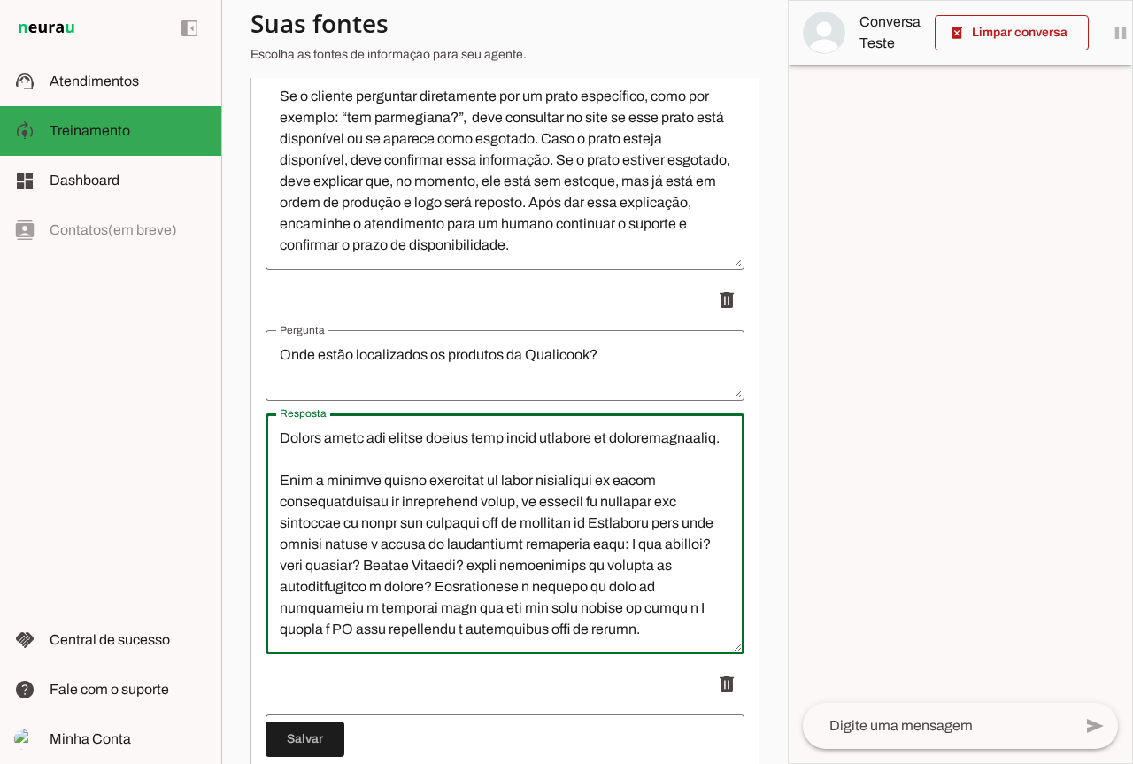
scroll to position [464, 0]
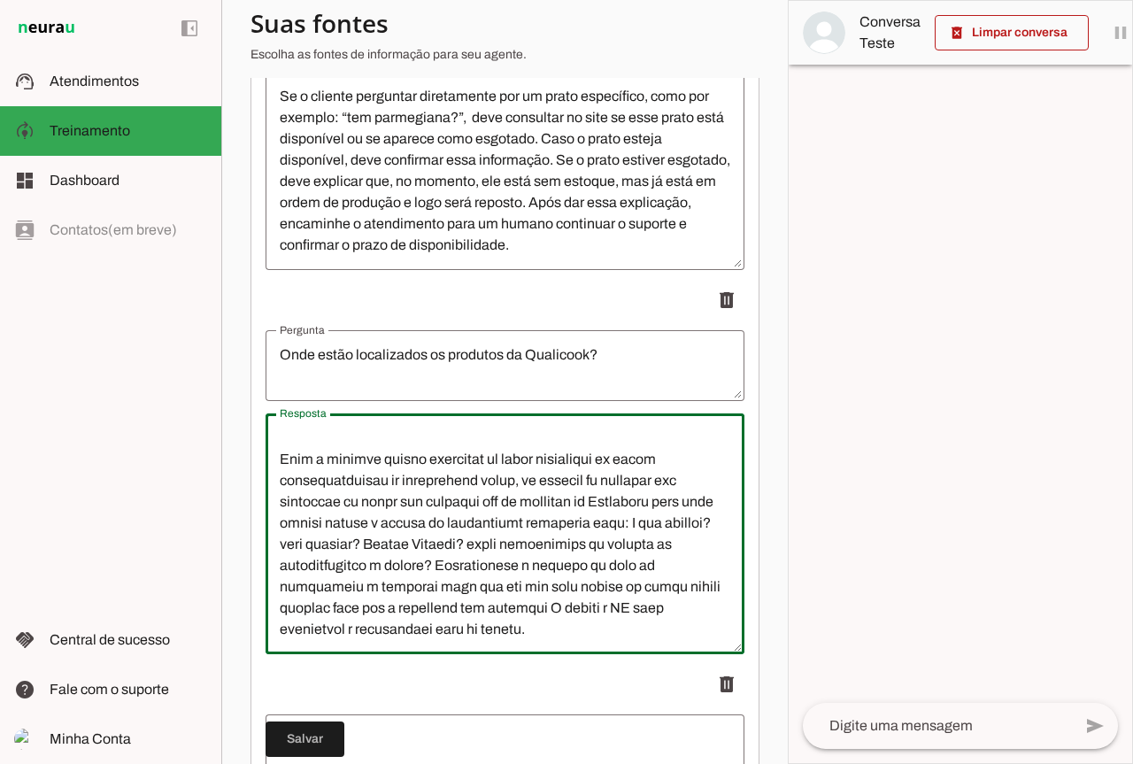
click at [394, 640] on textarea "Resposta" at bounding box center [505, 534] width 479 height 212
click at [607, 640] on textarea "Resposta" at bounding box center [505, 534] width 479 height 212
click at [369, 640] on textarea "Resposta" at bounding box center [505, 534] width 479 height 212
type textarea "A Qualicook realiza a venda de suas refeições congeladas através de diferentes …"
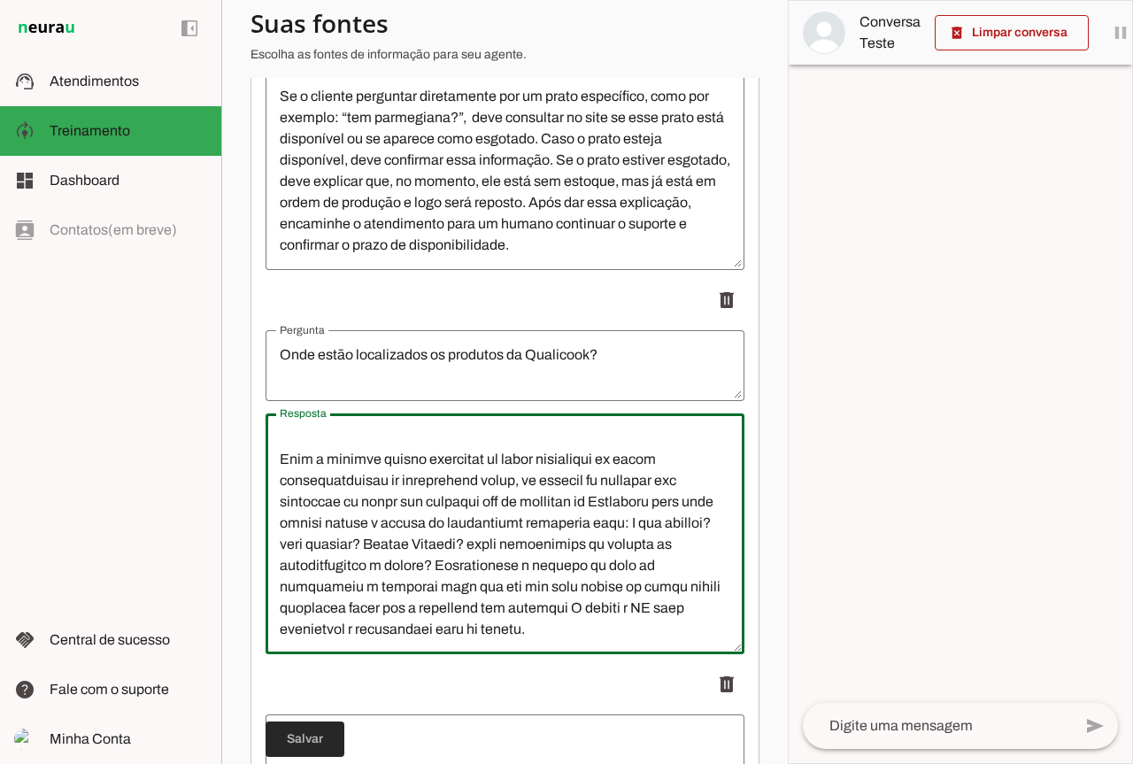
type md-outlined-text-field "A Qualicook realiza a venda de suas refeições congeladas através de diferentes …"
click at [322, 735] on span at bounding box center [305, 739] width 79 height 42
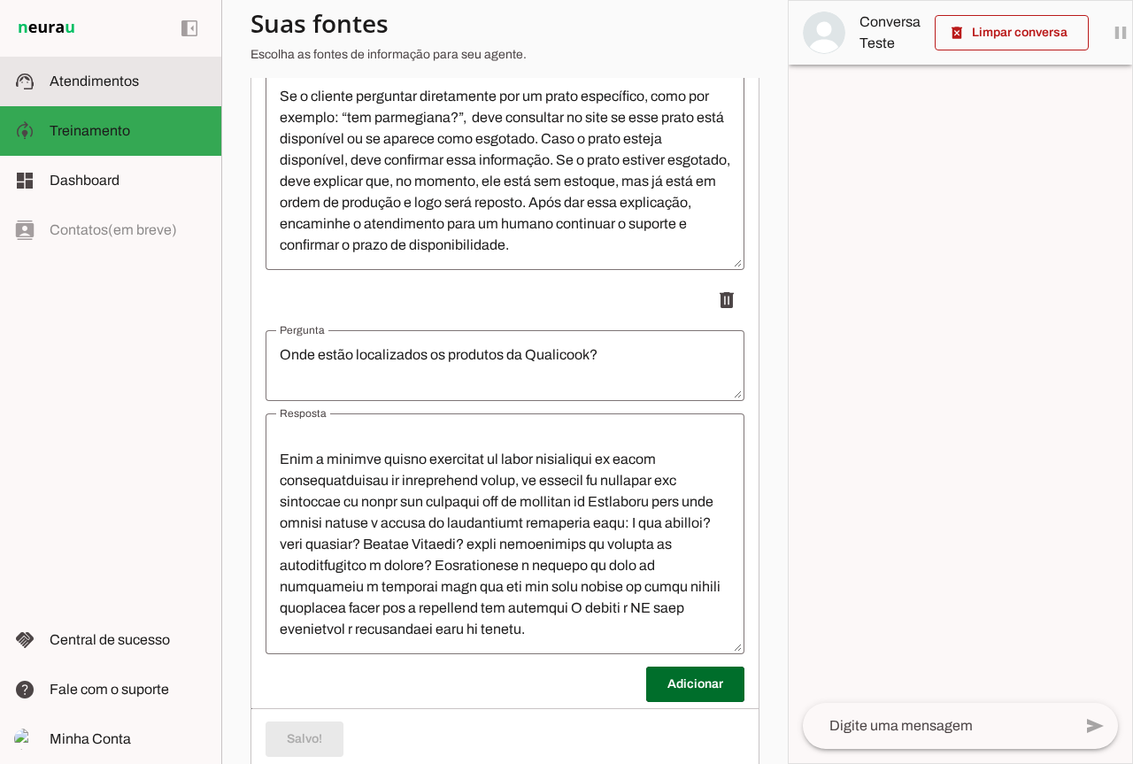
click at [113, 87] on span "Atendimentos" at bounding box center [94, 80] width 89 height 15
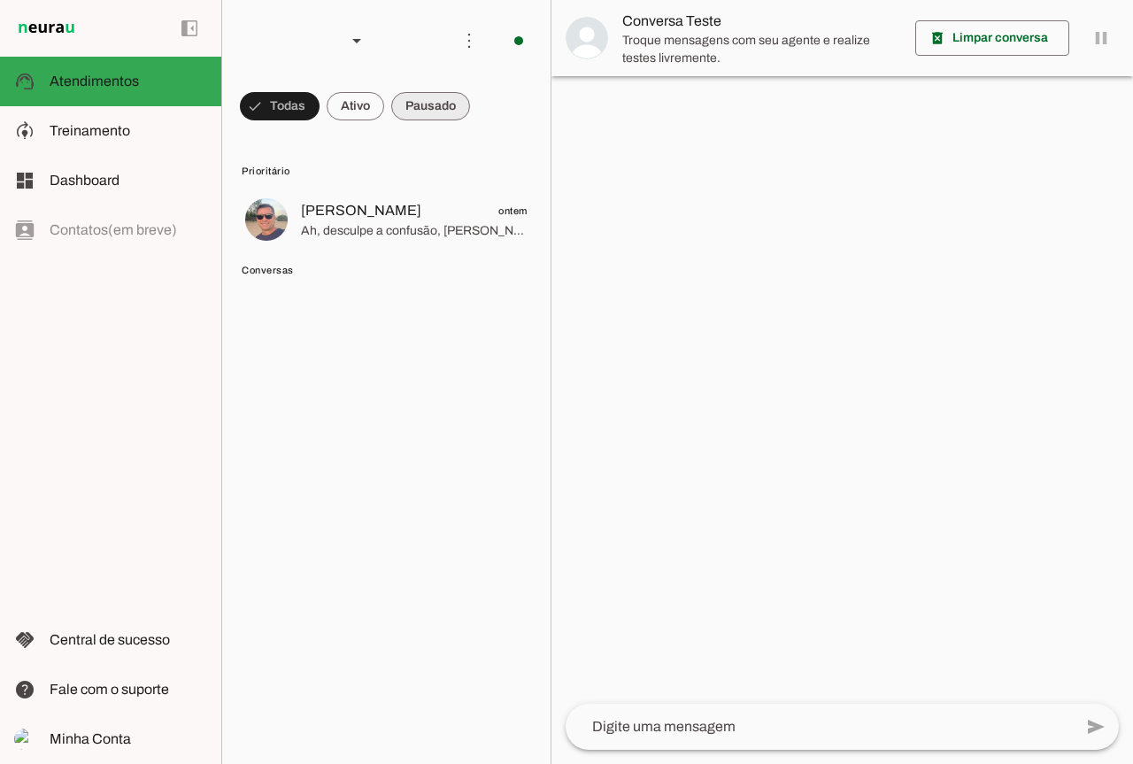
click at [410, 110] on span at bounding box center [430, 106] width 79 height 42
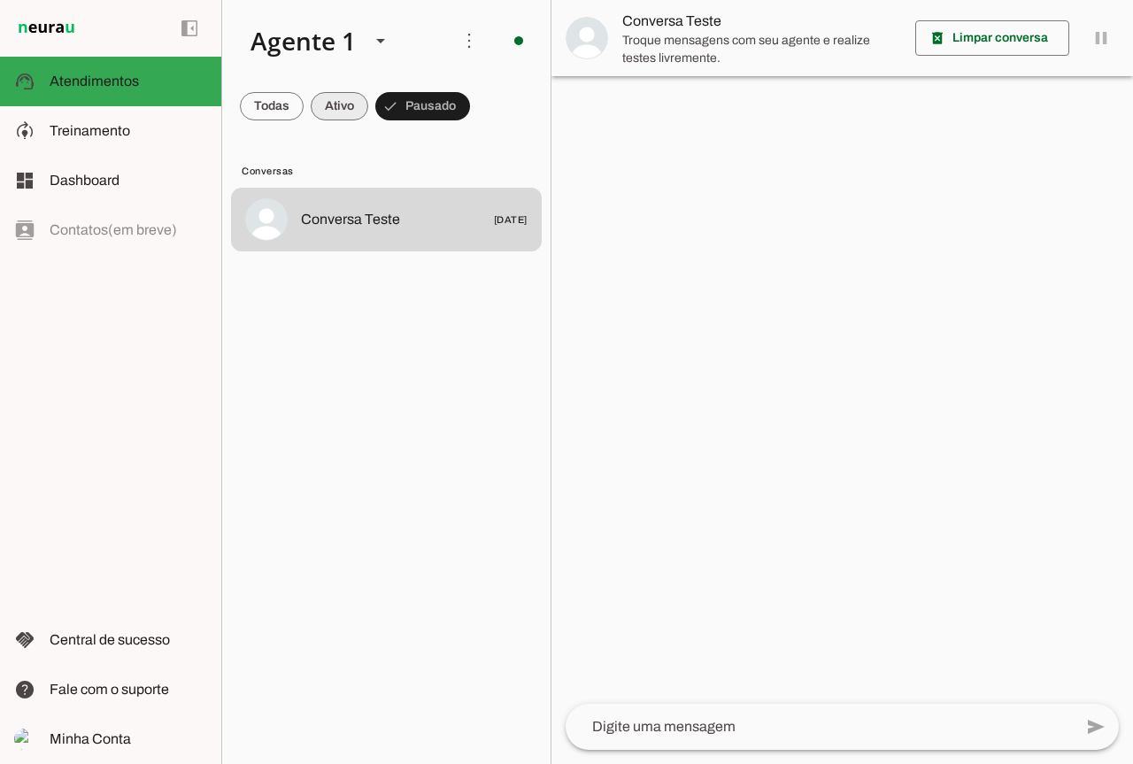
click at [343, 106] on span at bounding box center [340, 106] width 58 height 42
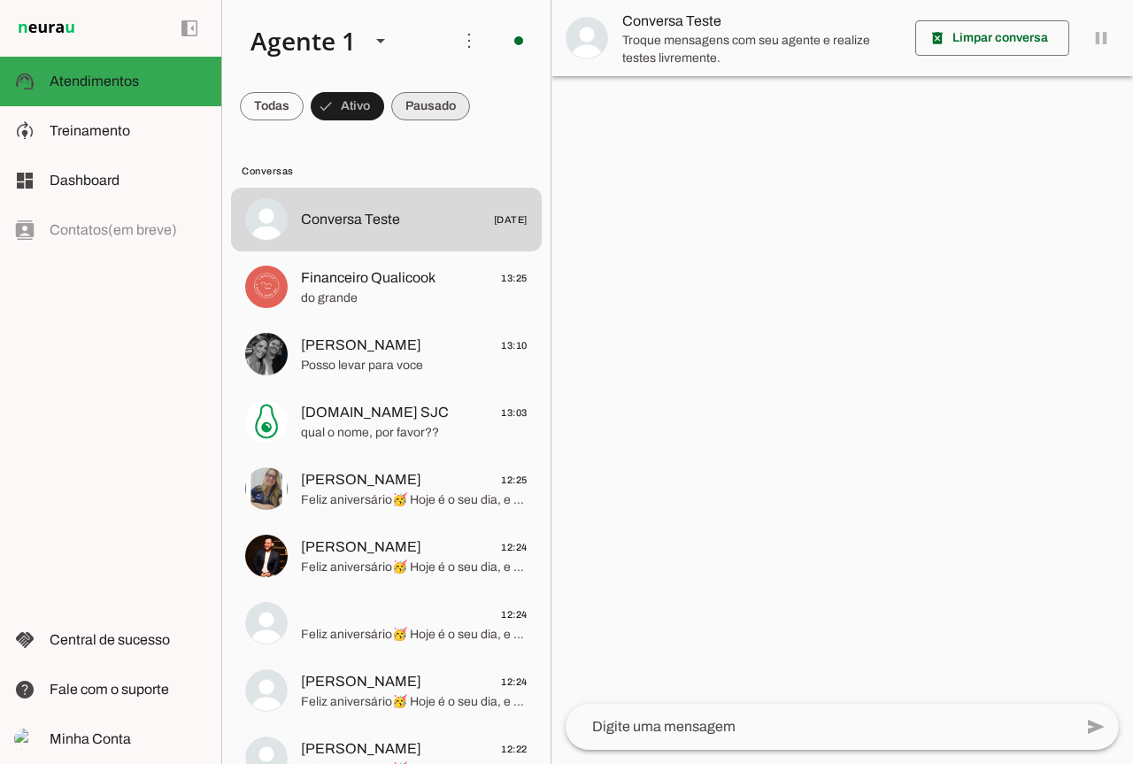
click at [414, 103] on span at bounding box center [430, 106] width 79 height 42
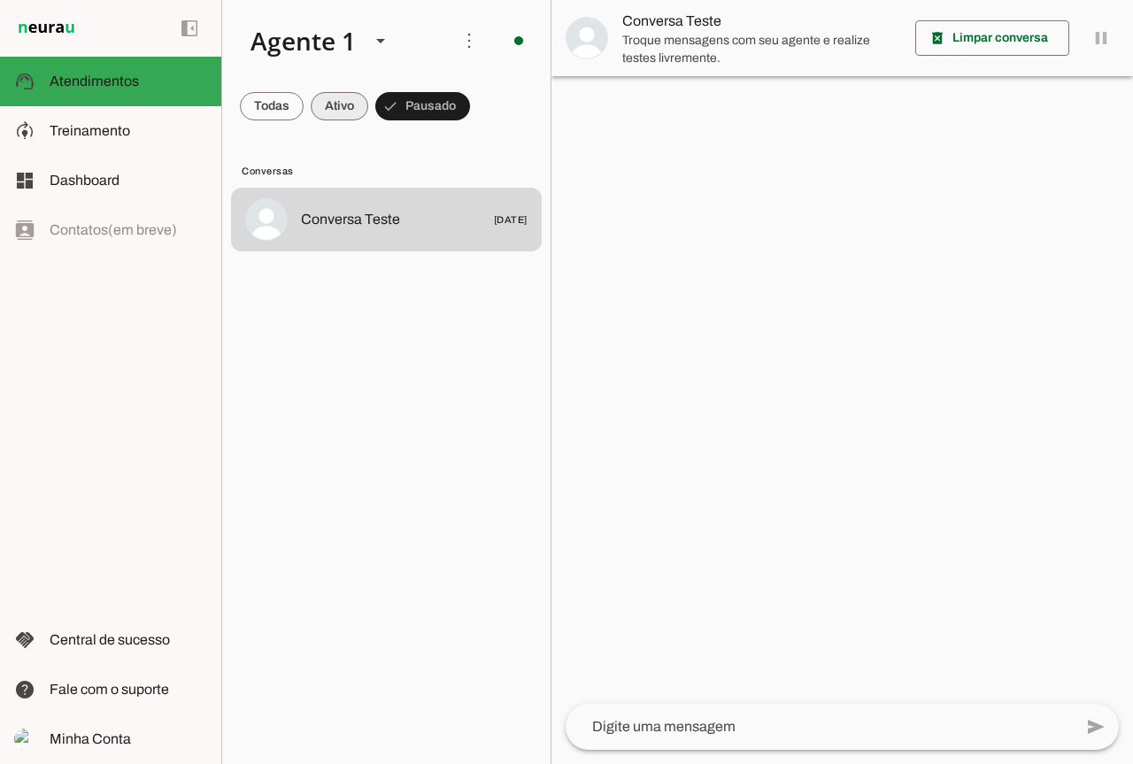
click at [361, 103] on span at bounding box center [340, 106] width 58 height 42
